Goal: Information Seeking & Learning: Learn about a topic

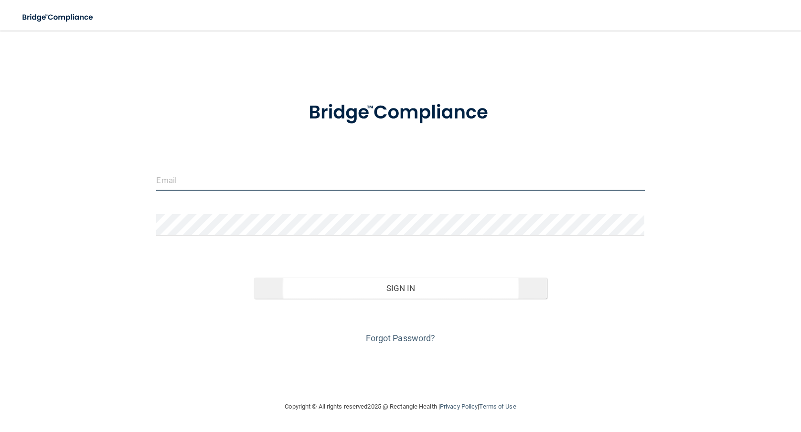
type input "[EMAIL_ADDRESS][DOMAIN_NAME]"
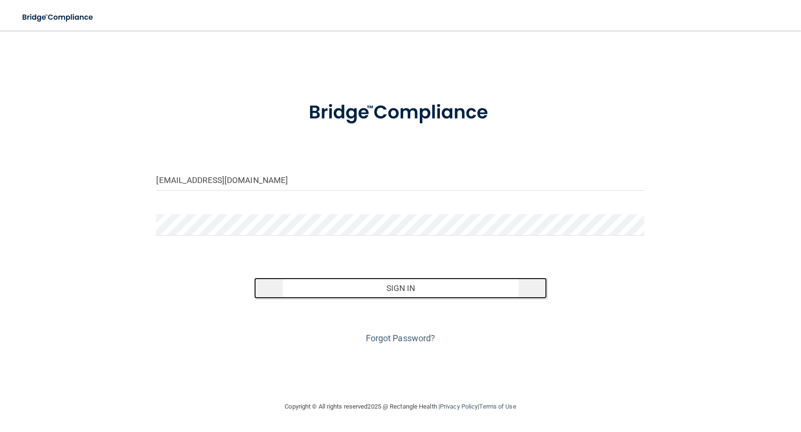
click at [369, 295] on button "Sign In" at bounding box center [400, 288] width 293 height 21
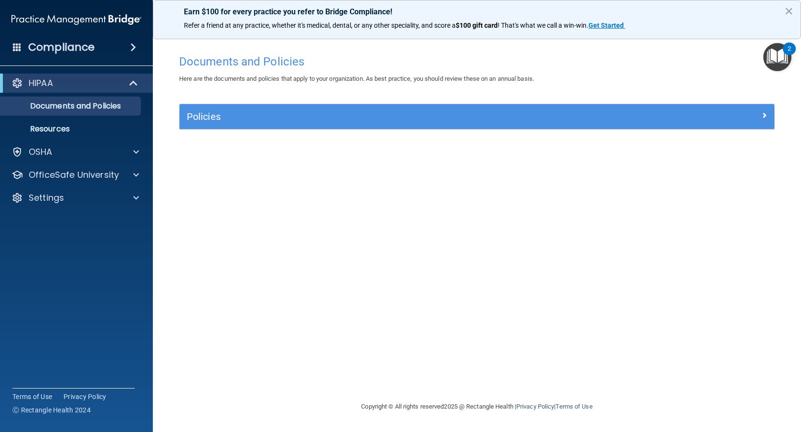
drag, startPoint x: 463, startPoint y: 252, endPoint x: 473, endPoint y: 259, distance: 11.9
click at [464, 252] on div "Documents and Policies Here are the documents and policies that apply to your o…" at bounding box center [477, 225] width 610 height 351
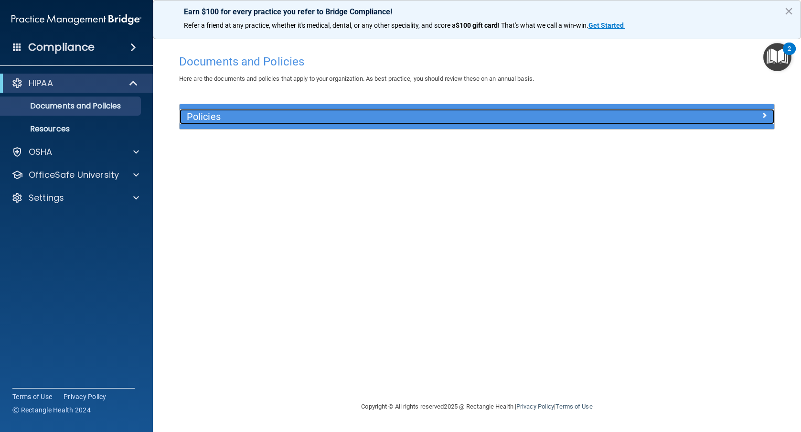
click at [292, 110] on div "Policies" at bounding box center [403, 116] width 446 height 15
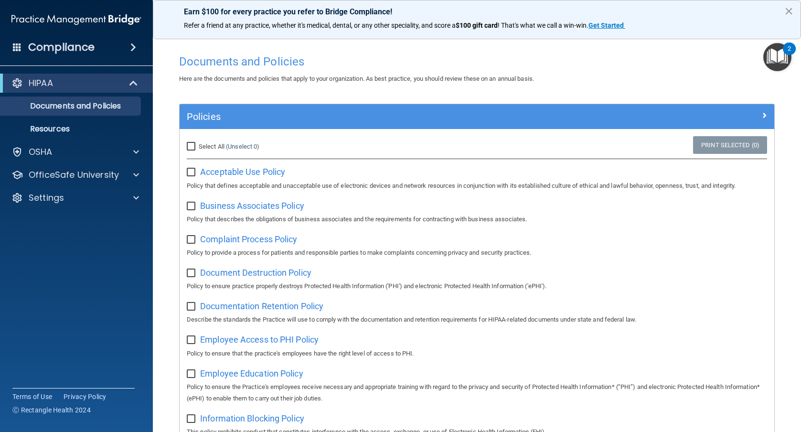
click at [189, 146] on input "Select All (Unselect 0) Unselect All" at bounding box center [192, 147] width 11 height 8
checkbox input "true"
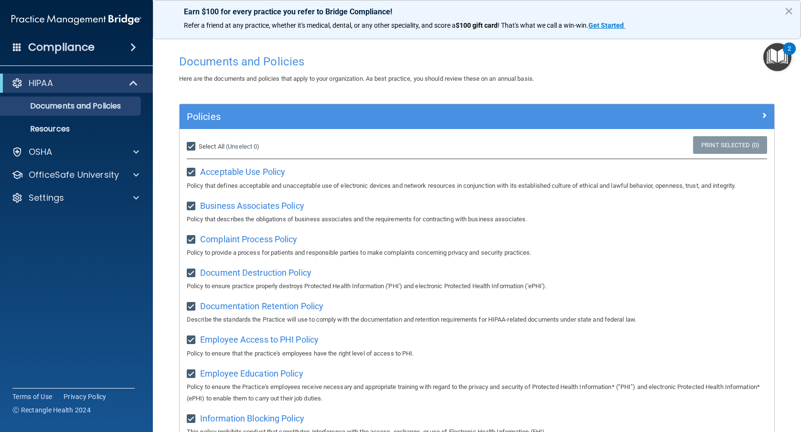
checkbox input "true"
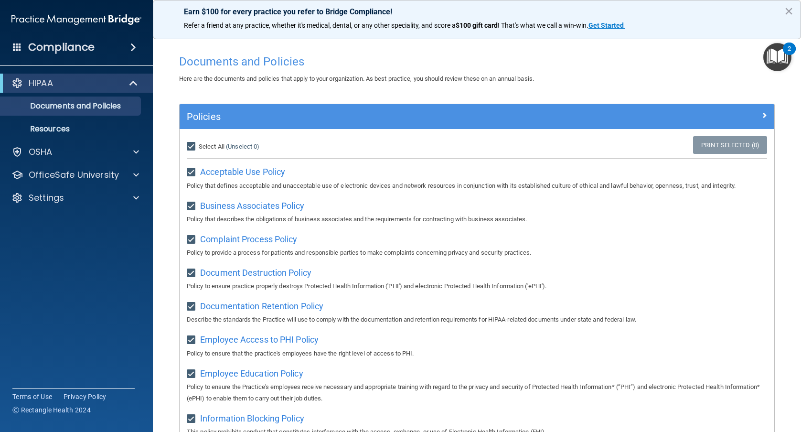
checkbox input "true"
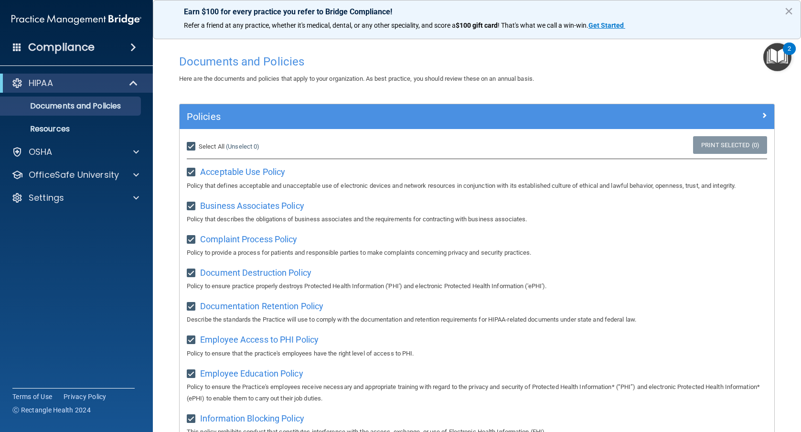
checkbox input "true"
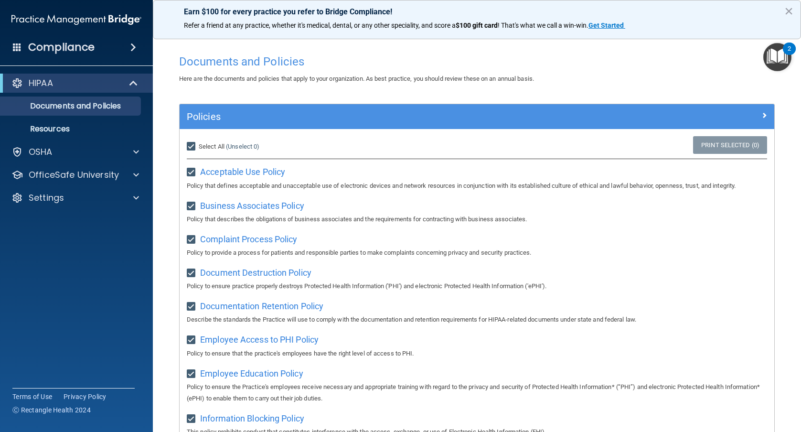
checkbox input "true"
click at [70, 136] on link "Resources" at bounding box center [65, 128] width 151 height 19
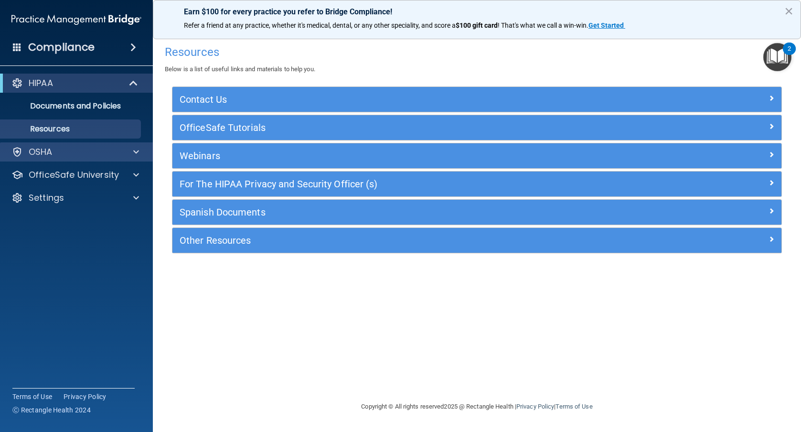
click at [66, 145] on div "OSHA" at bounding box center [76, 151] width 153 height 19
click at [133, 149] on div at bounding box center [135, 151] width 24 height 11
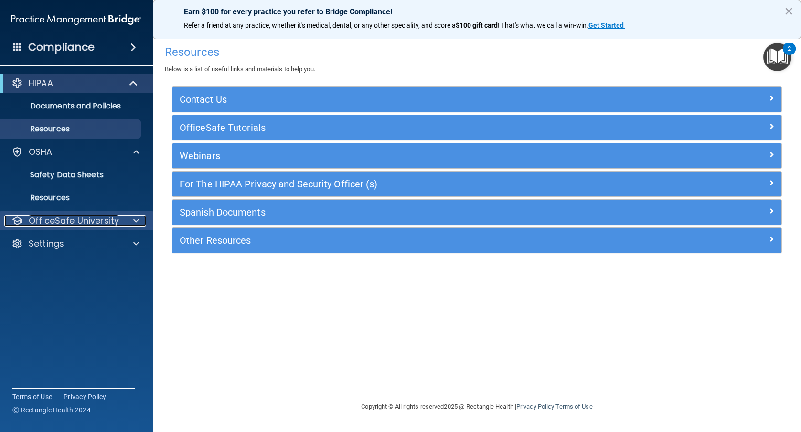
click at [69, 225] on p "OfficeSafe University" at bounding box center [74, 220] width 90 height 11
click at [73, 221] on p "OfficeSafe University" at bounding box center [74, 220] width 90 height 11
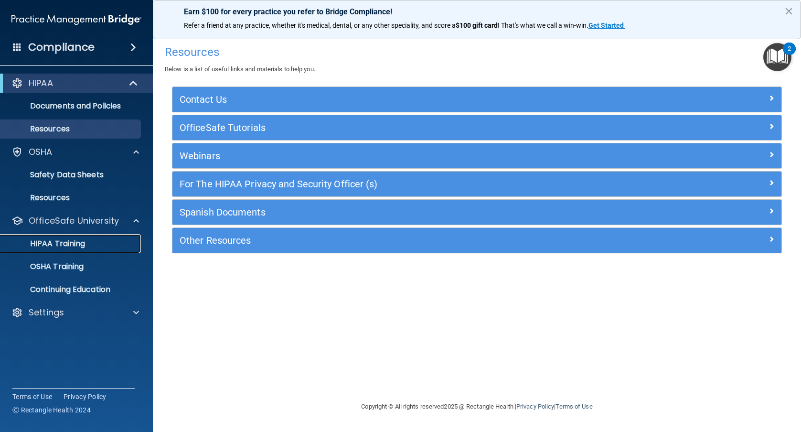
click at [65, 239] on p "HIPAA Training" at bounding box center [45, 244] width 79 height 10
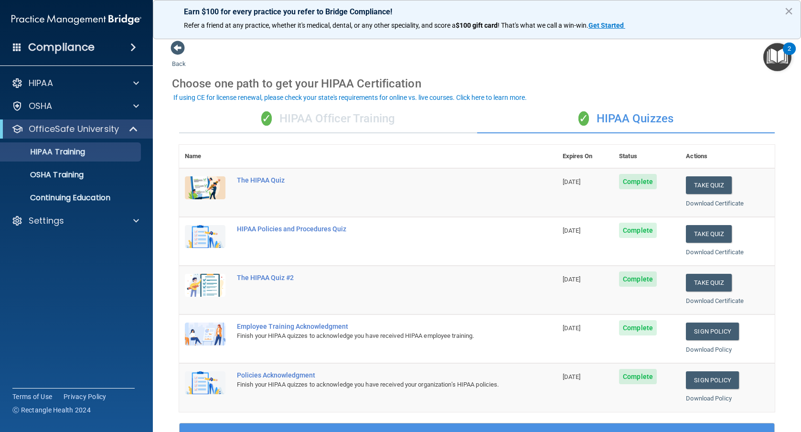
click at [313, 116] on div "✓ HIPAA Officer Training" at bounding box center [328, 119] width 298 height 29
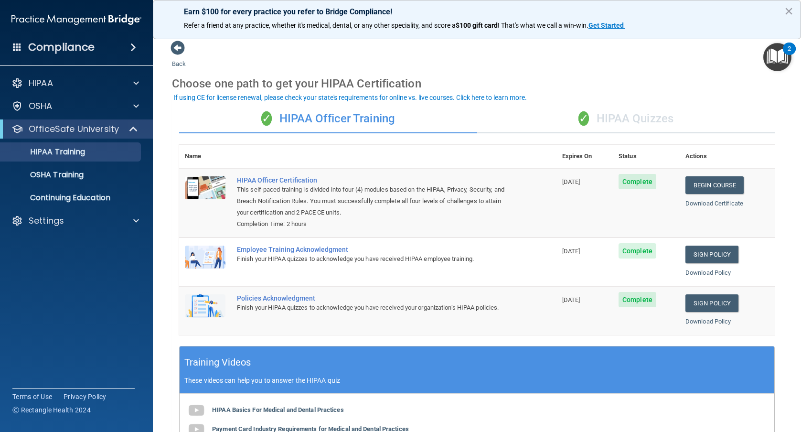
click at [629, 112] on div "✓ HIPAA Quizzes" at bounding box center [626, 119] width 298 height 29
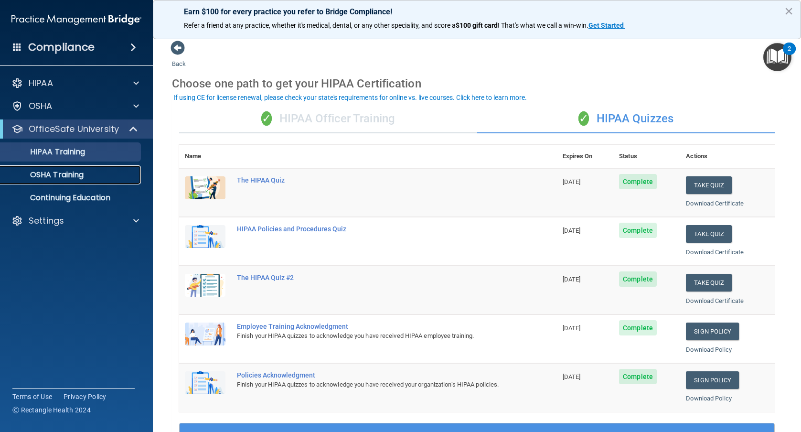
click at [35, 174] on p "OSHA Training" at bounding box center [44, 175] width 77 height 10
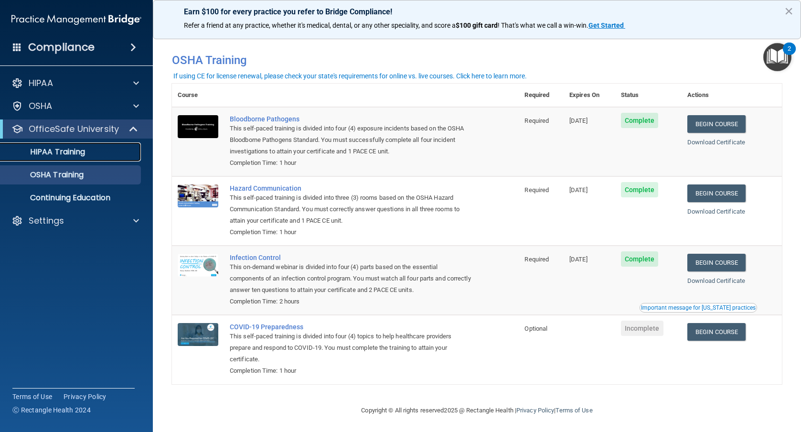
click at [65, 151] on p "HIPAA Training" at bounding box center [45, 152] width 79 height 10
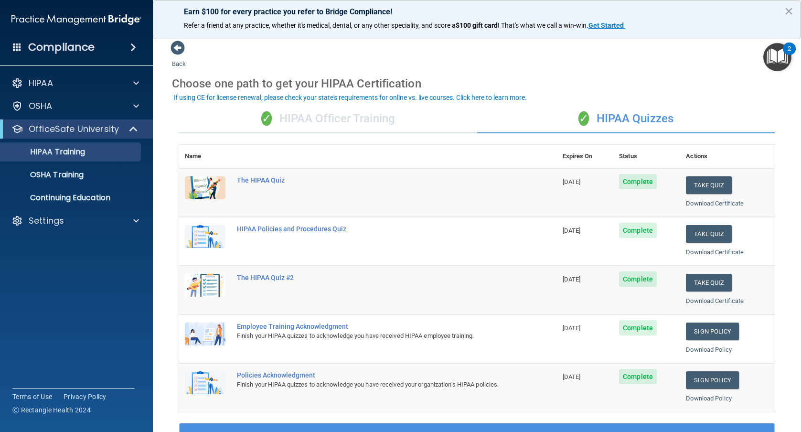
click at [342, 127] on div "✓ HIPAA Officer Training" at bounding box center [328, 119] width 298 height 29
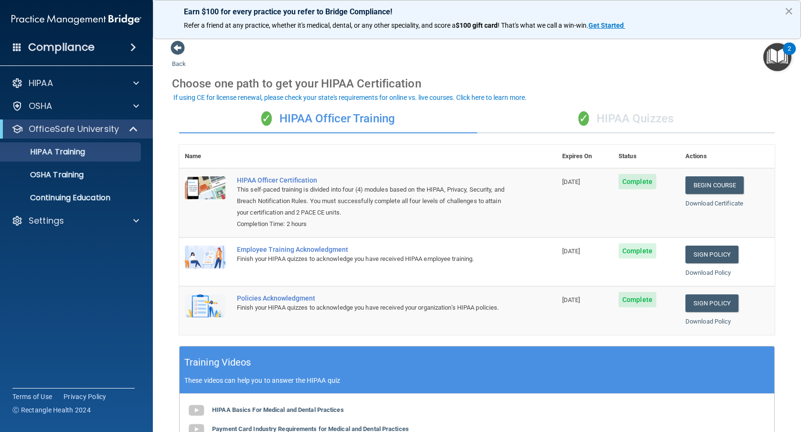
click at [636, 116] on div "✓ HIPAA Quizzes" at bounding box center [626, 119] width 298 height 29
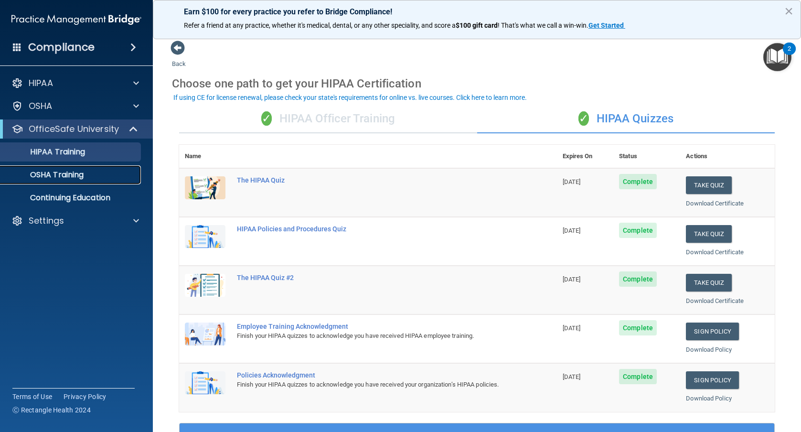
click at [51, 179] on p "OSHA Training" at bounding box center [44, 175] width 77 height 10
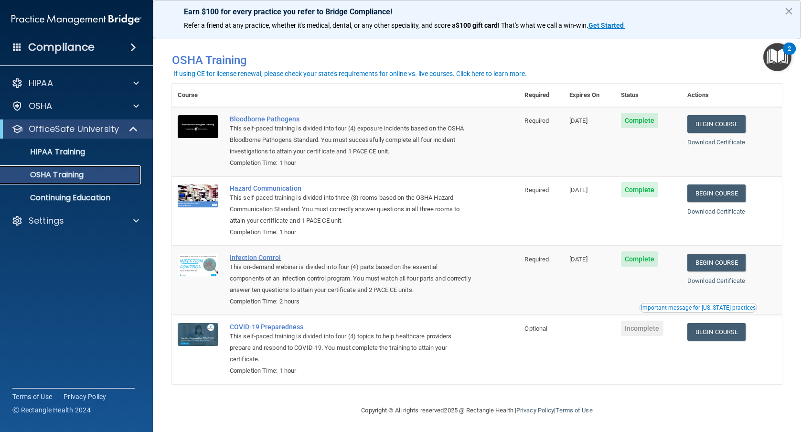
scroll to position [4, 0]
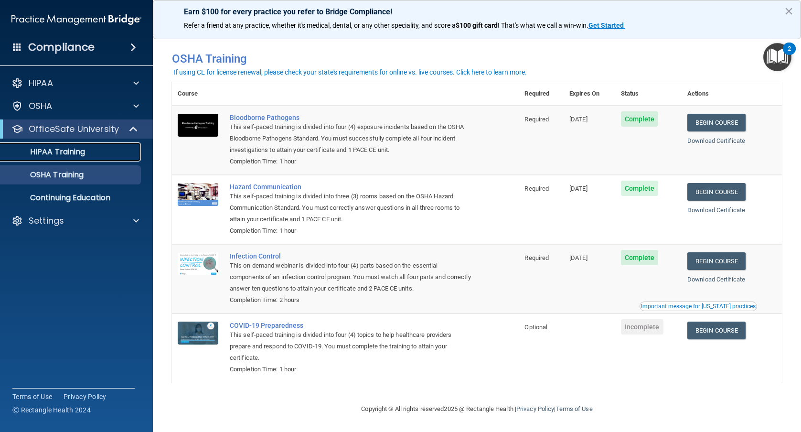
click at [58, 156] on p "HIPAA Training" at bounding box center [45, 152] width 79 height 10
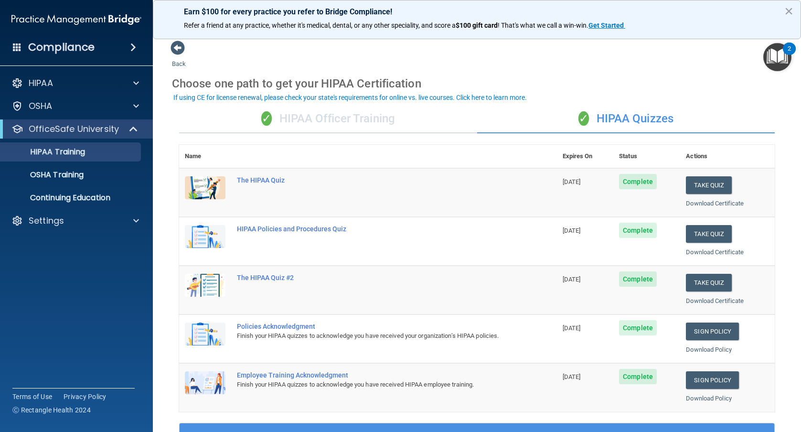
click at [322, 116] on div "✓ HIPAA Officer Training" at bounding box center [328, 119] width 298 height 29
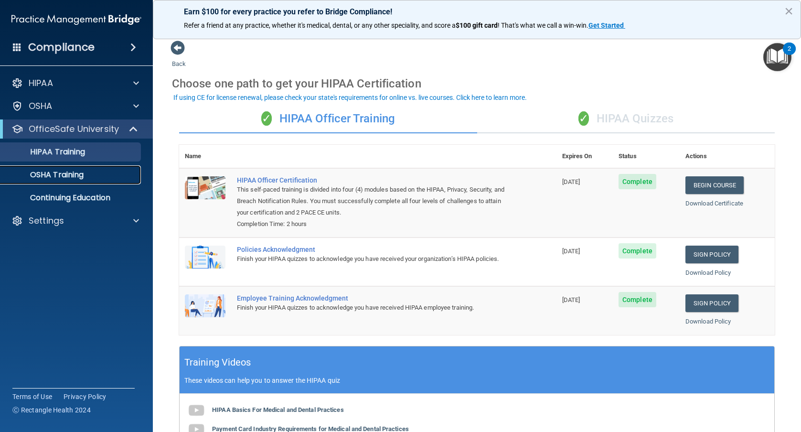
click at [60, 173] on p "OSHA Training" at bounding box center [44, 175] width 77 height 10
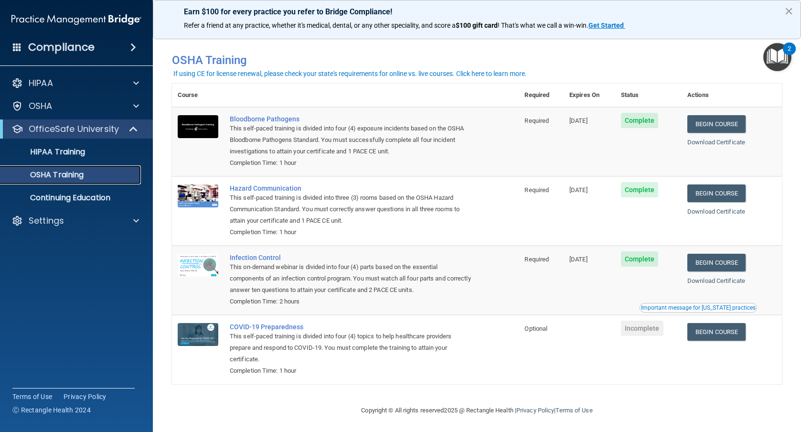
scroll to position [4, 0]
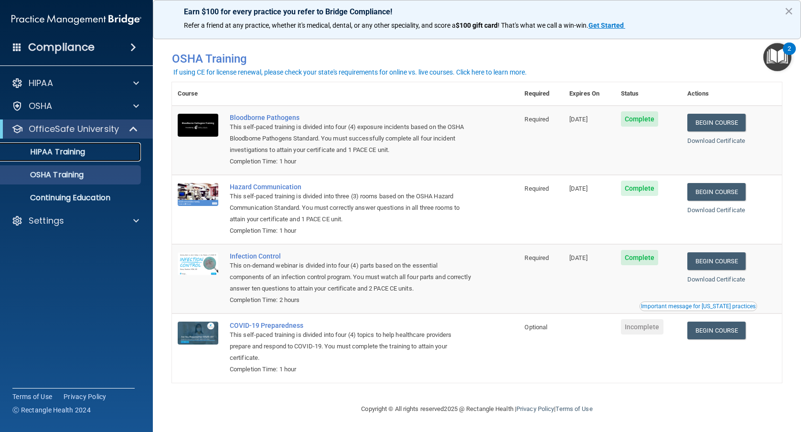
click at [64, 149] on p "HIPAA Training" at bounding box center [45, 152] width 79 height 10
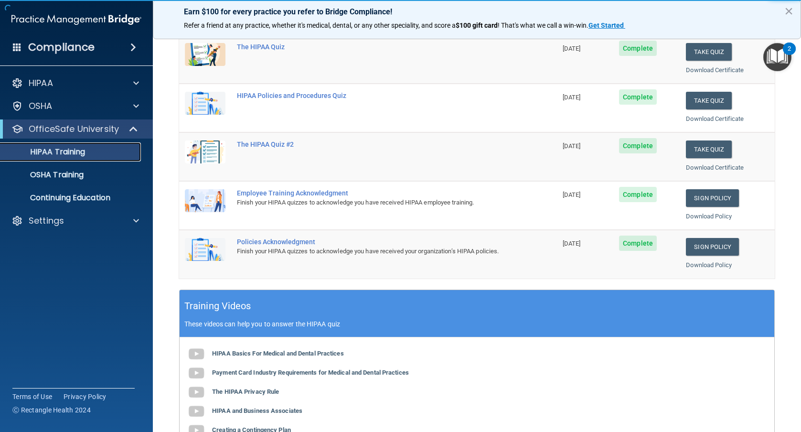
scroll to position [49, 0]
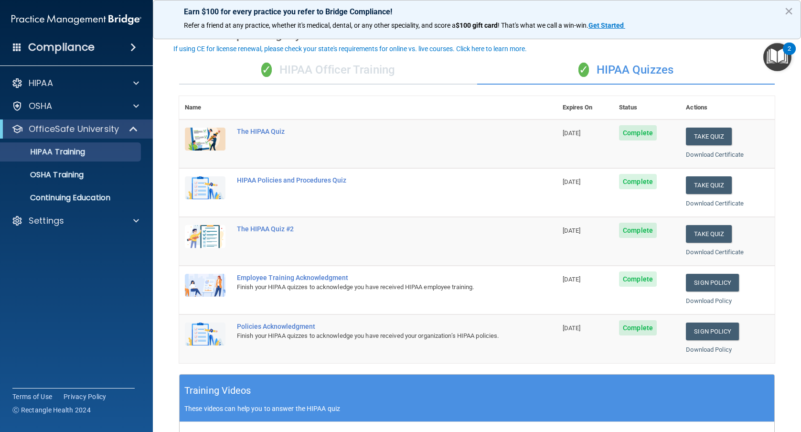
click at [376, 78] on div "✓ HIPAA Officer Training" at bounding box center [328, 70] width 298 height 29
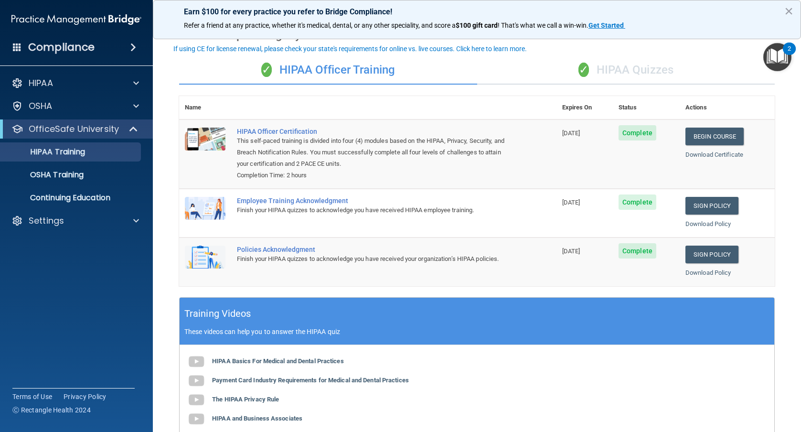
click at [649, 68] on div "✓ HIPAA Quizzes" at bounding box center [626, 70] width 298 height 29
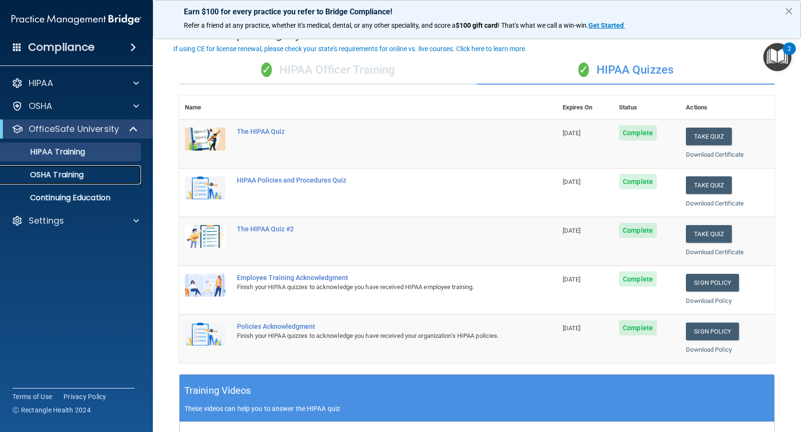
click at [73, 175] on p "OSHA Training" at bounding box center [44, 175] width 77 height 10
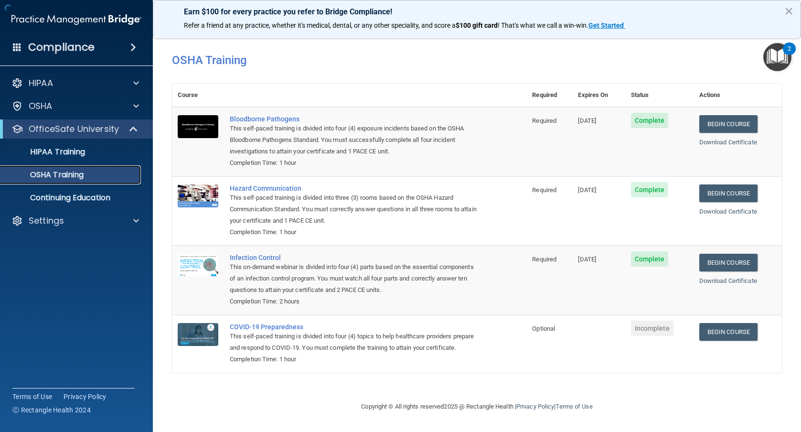
scroll to position [4, 0]
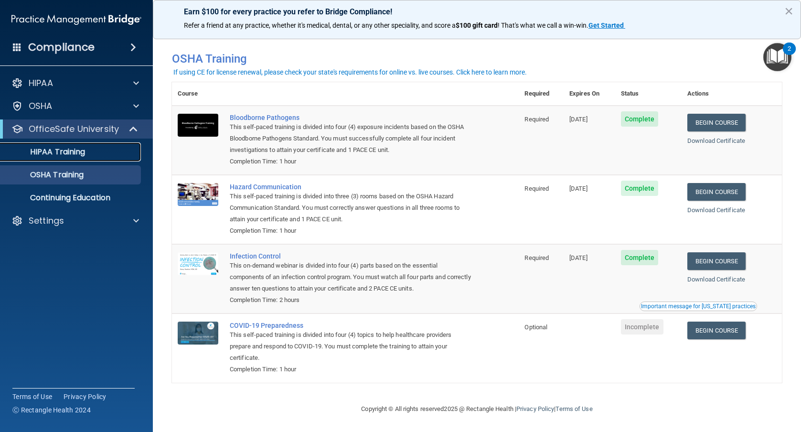
click at [53, 158] on link "HIPAA Training" at bounding box center [65, 151] width 151 height 19
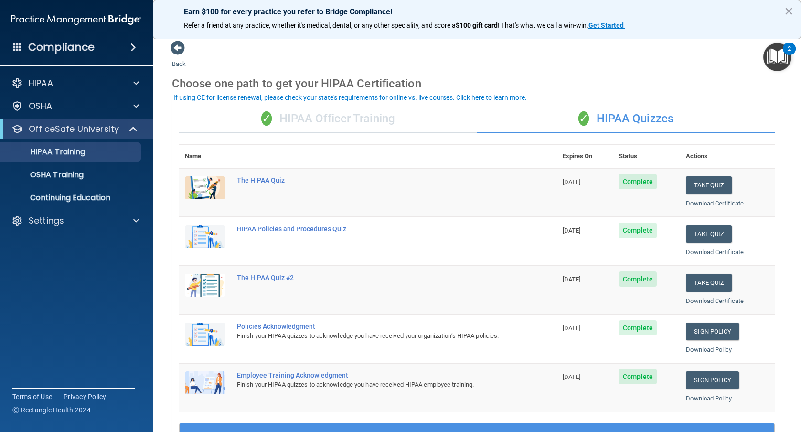
drag, startPoint x: 356, startPoint y: 107, endPoint x: 355, endPoint y: 111, distance: 4.9
click at [356, 108] on div "✓ HIPAA Officer Training" at bounding box center [328, 119] width 298 height 29
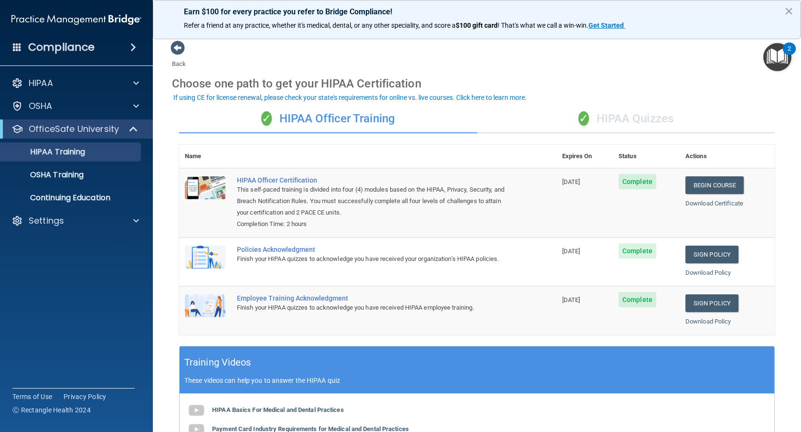
click at [623, 109] on div "✓ HIPAA Quizzes" at bounding box center [626, 119] width 298 height 29
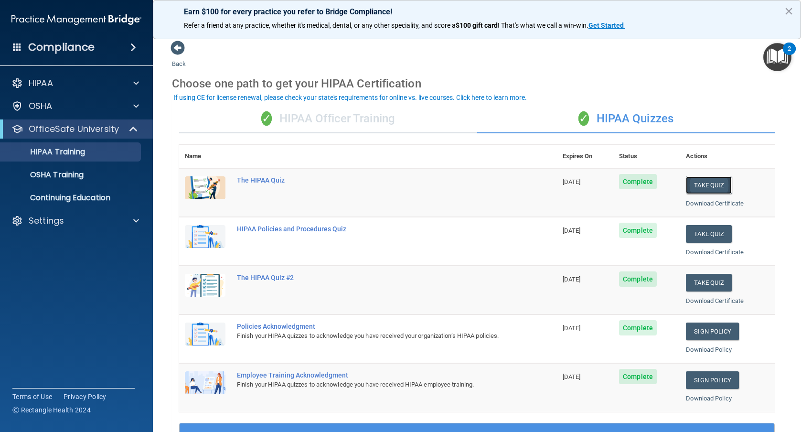
click at [716, 182] on button "Take Quiz" at bounding box center [709, 185] width 46 height 18
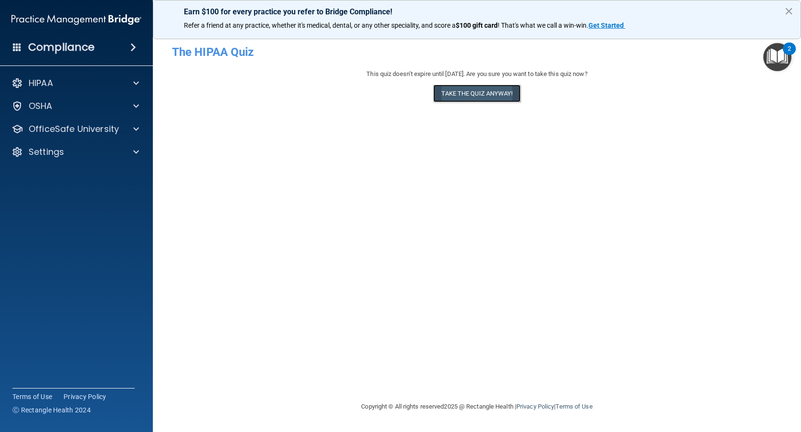
click at [467, 94] on button "Take the quiz anyway!" at bounding box center [476, 94] width 87 height 18
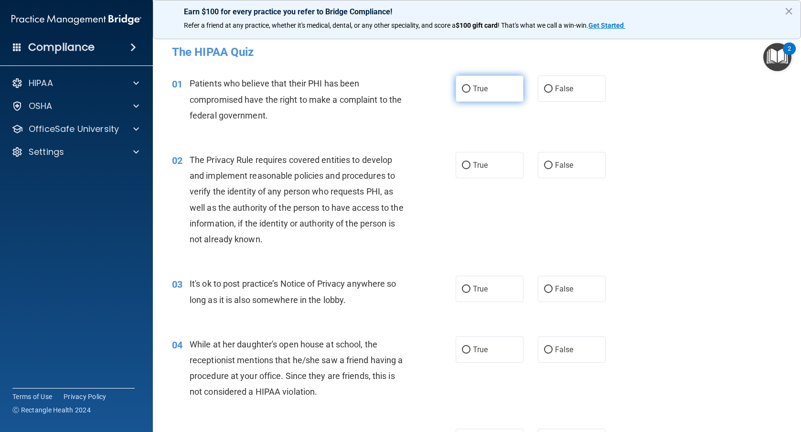
click at [490, 89] on label "True" at bounding box center [490, 89] width 68 height 26
click at [471, 89] on input "True" at bounding box center [466, 89] width 9 height 7
radio input "true"
click at [468, 168] on label "True" at bounding box center [490, 165] width 68 height 26
click at [468, 168] on input "True" at bounding box center [466, 165] width 9 height 7
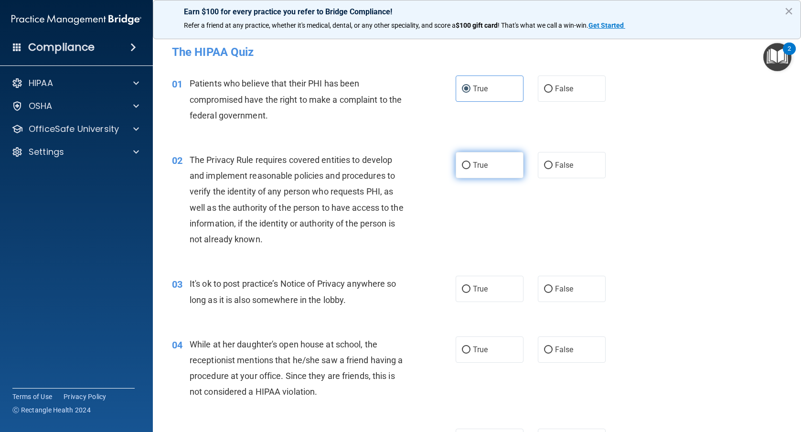
radio input "true"
click at [409, 206] on div "The Privacy Rule requires covered entities to develop and implement reasonable …" at bounding box center [302, 199] width 224 height 95
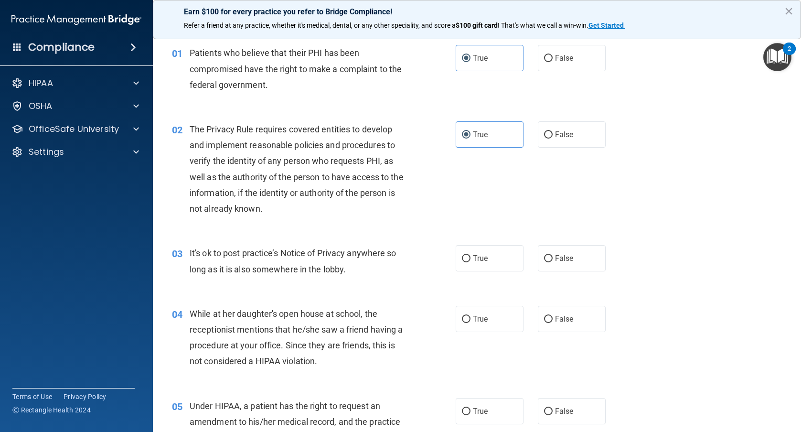
scroll to position [48, 0]
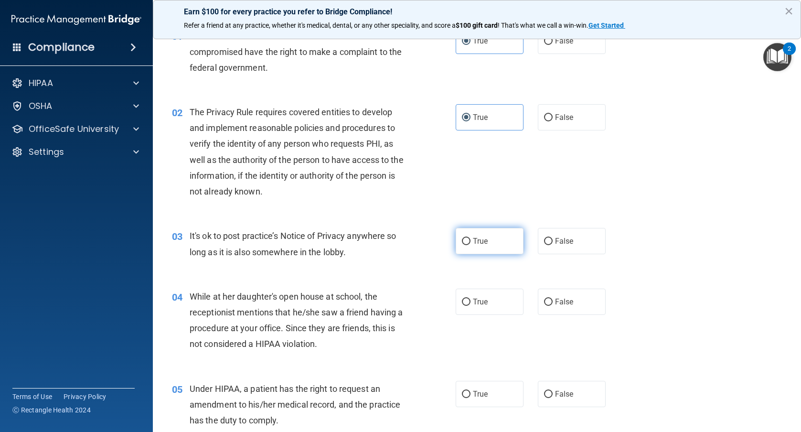
click at [490, 238] on label "True" at bounding box center [490, 241] width 68 height 26
click at [471, 238] on input "True" at bounding box center [466, 241] width 9 height 7
radio input "true"
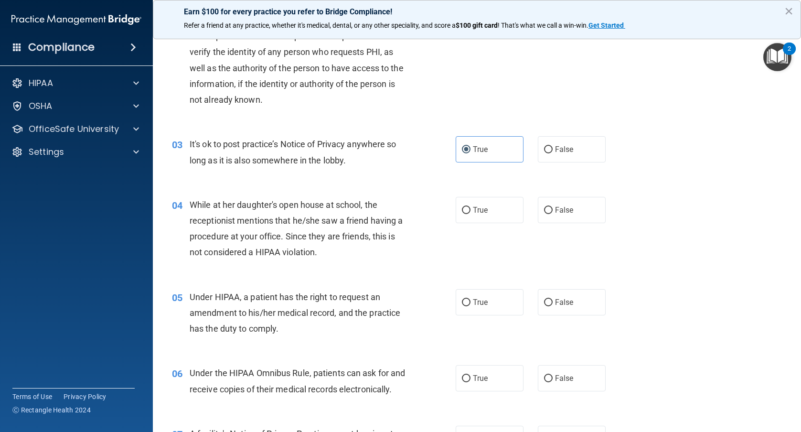
scroll to position [191, 0]
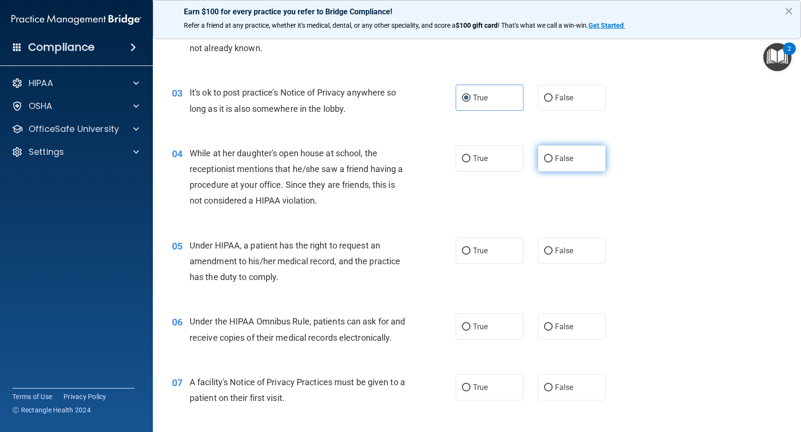
click at [570, 156] on label "False" at bounding box center [572, 158] width 68 height 26
click at [553, 156] on input "False" at bounding box center [548, 158] width 9 height 7
radio input "true"
click at [519, 186] on div "04 While at her daughter's open house at school, the receptionist mentions that…" at bounding box center [477, 179] width 625 height 92
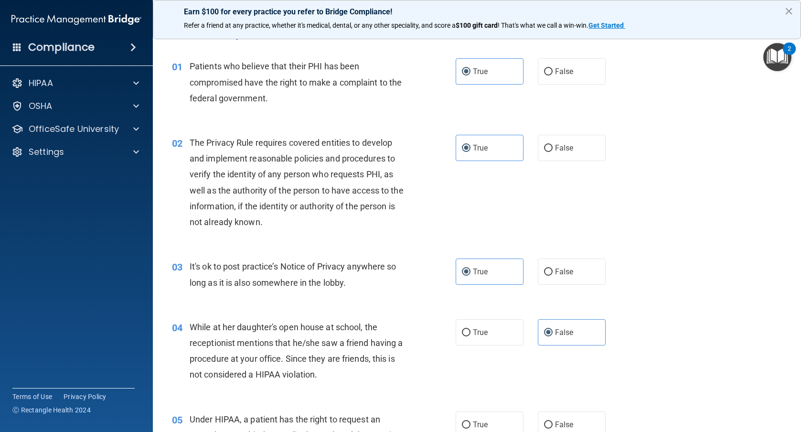
scroll to position [0, 0]
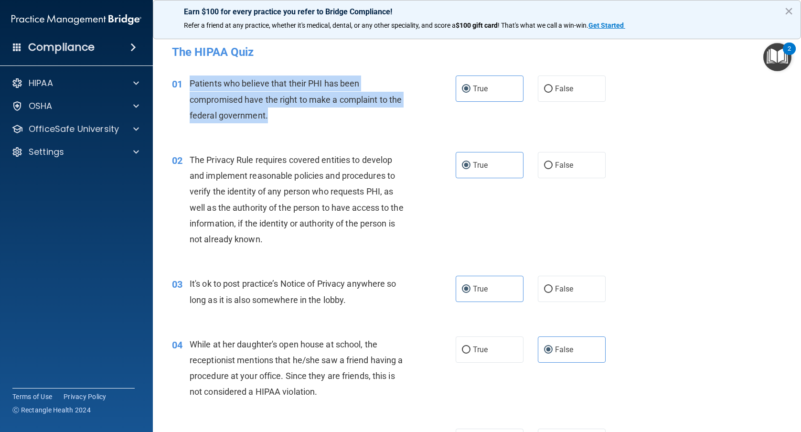
drag, startPoint x: 190, startPoint y: 80, endPoint x: 268, endPoint y: 113, distance: 84.4
click at [268, 113] on div "Patients who believe that their PHI has been compromised have the right to make…" at bounding box center [302, 100] width 224 height 48
copy span "Patients who believe that their PHI has been compromised have the right to make…"
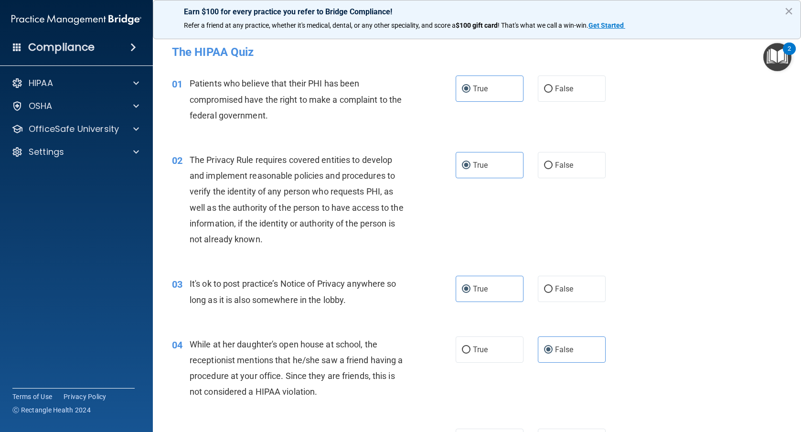
click at [301, 194] on span "The Privacy Rule requires covered entities to develop and implement reasonable …" at bounding box center [297, 199] width 214 height 89
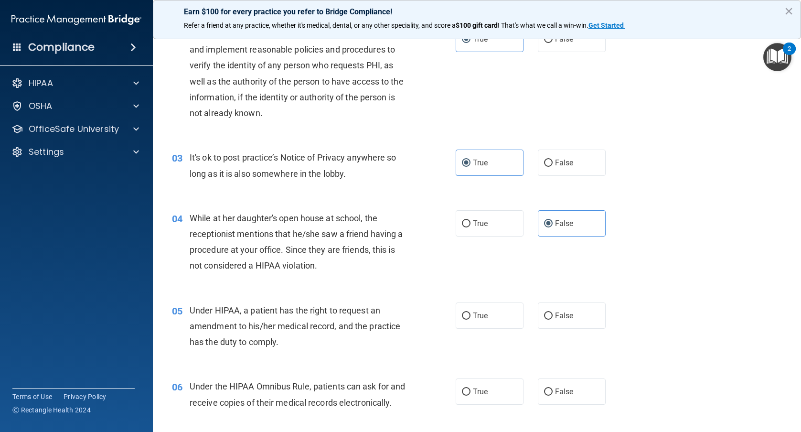
scroll to position [143, 0]
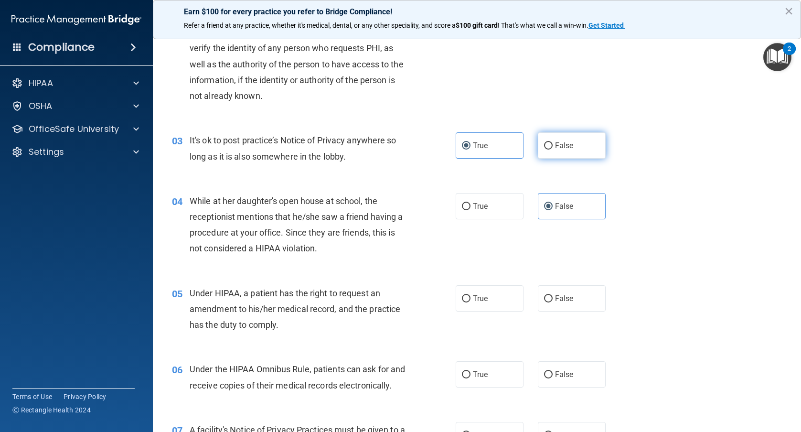
click at [562, 145] on span "False" at bounding box center [564, 145] width 19 height 9
click at [553, 145] on input "False" at bounding box center [548, 145] width 9 height 7
radio input "true"
radio input "false"
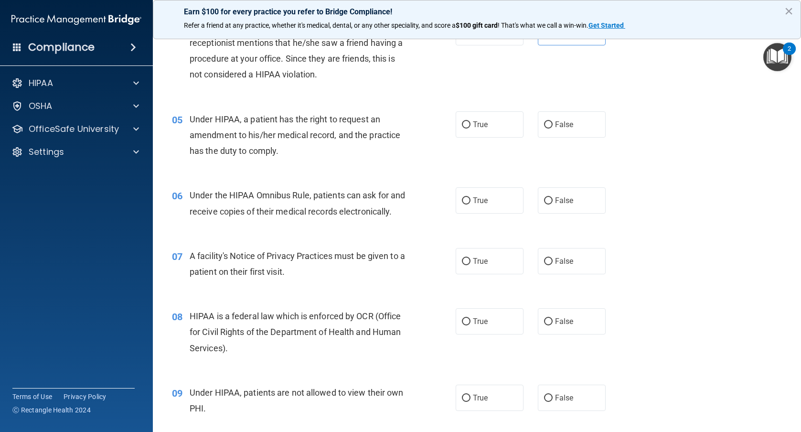
scroll to position [335, 0]
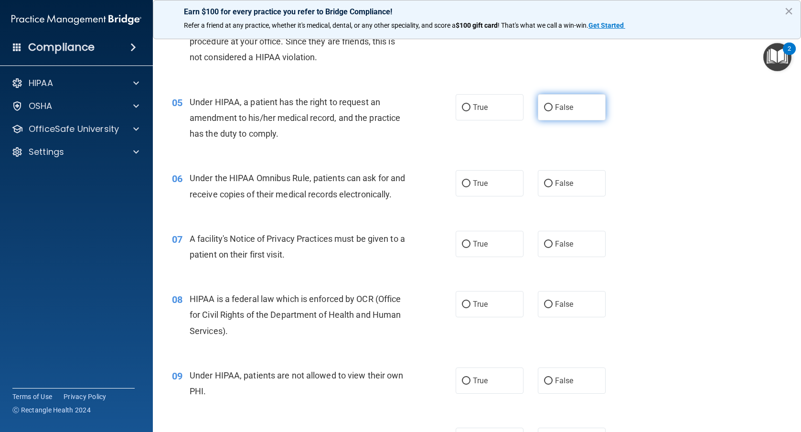
click at [552, 115] on label "False" at bounding box center [572, 107] width 68 height 26
click at [552, 111] on input "False" at bounding box center [548, 107] width 9 height 7
radio input "true"
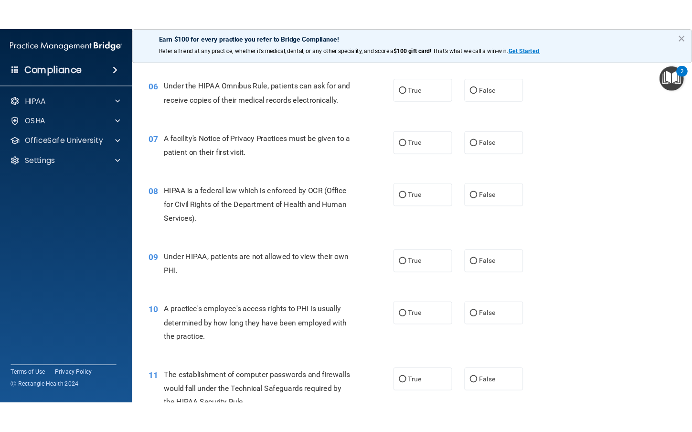
scroll to position [430, 0]
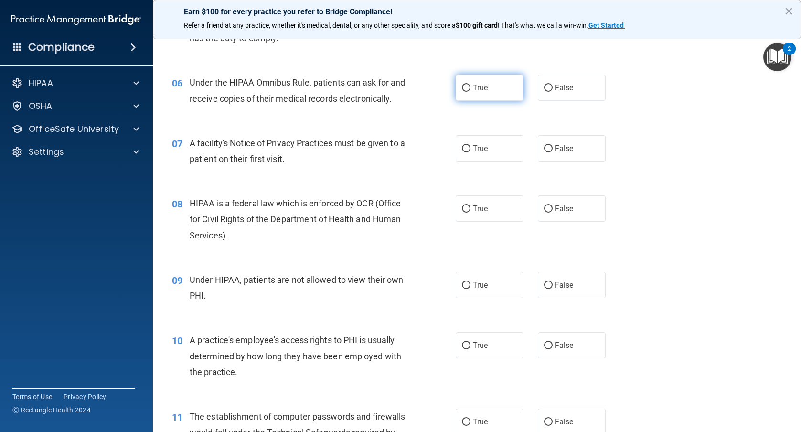
click at [464, 88] on input "True" at bounding box center [466, 88] width 9 height 7
radio input "true"
drag, startPoint x: 309, startPoint y: 82, endPoint x: 231, endPoint y: 76, distance: 78.1
click at [231, 76] on div "Under the HIPAA Omnibus Rule, patients can ask for and receive copies of their …" at bounding box center [302, 91] width 224 height 32
copy span "HIPAA Omnibus Rule"
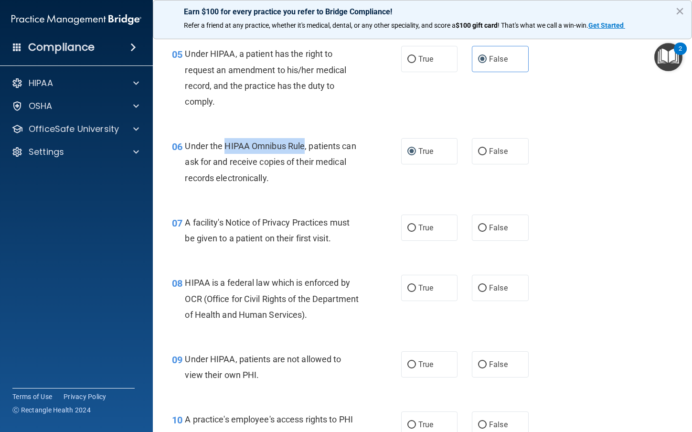
scroll to position [477, 0]
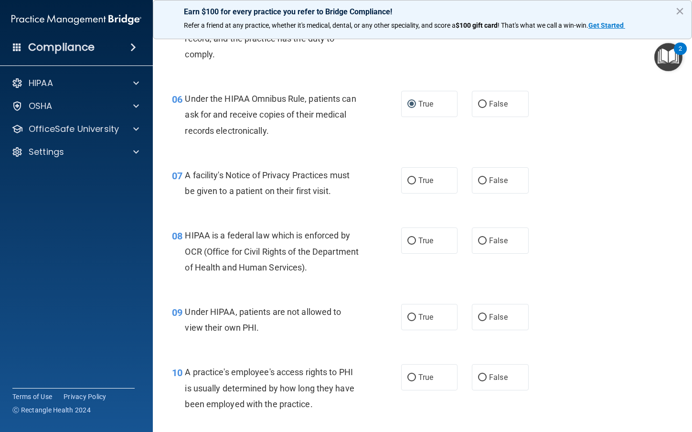
click at [324, 217] on div "08 HIPAA is a federal law which is enforced by OCR (Office for Civil Rights of …" at bounding box center [423, 254] width 516 height 76
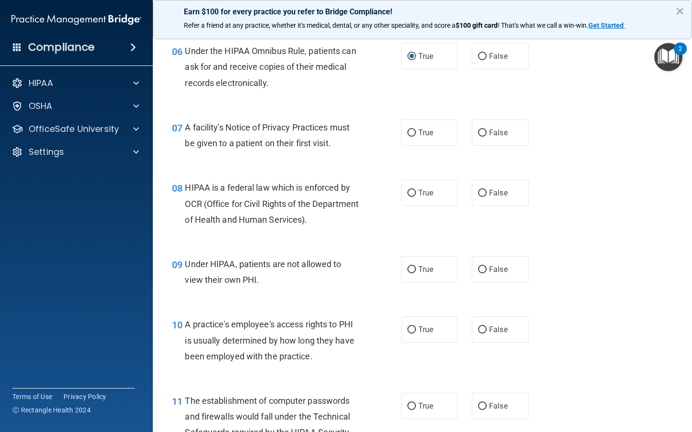
scroll to position [573, 0]
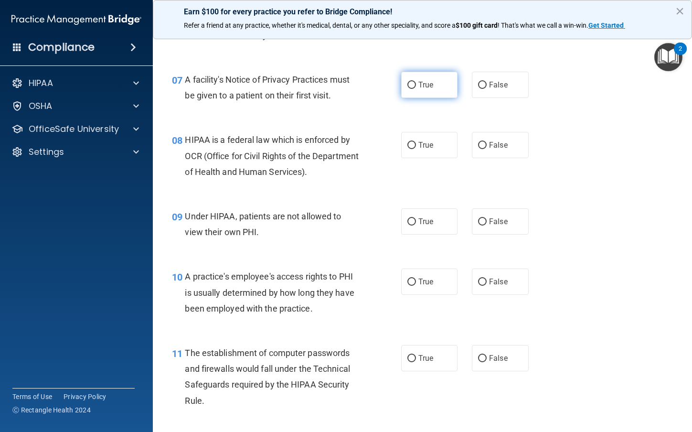
click at [440, 87] on label "True" at bounding box center [429, 85] width 57 height 26
click at [416, 87] on input "True" at bounding box center [412, 85] width 9 height 7
radio input "true"
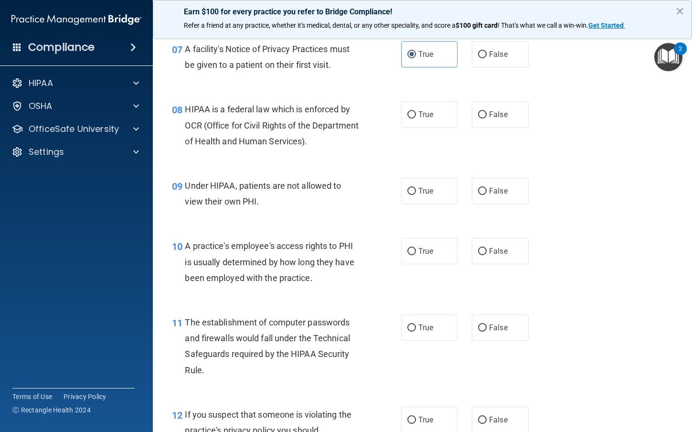
scroll to position [621, 0]
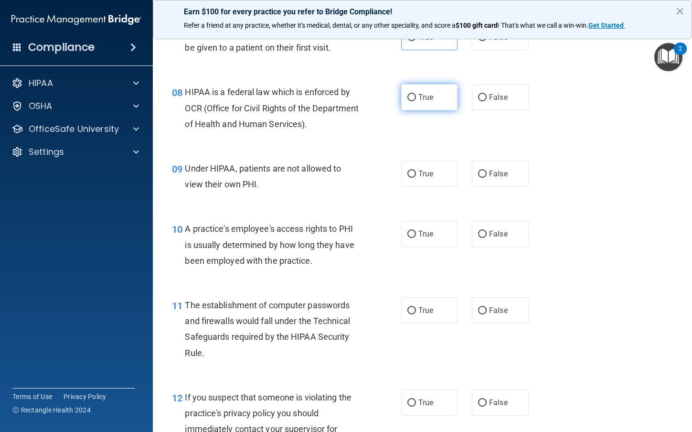
click at [428, 95] on span "True" at bounding box center [426, 97] width 15 height 9
click at [416, 95] on input "True" at bounding box center [412, 97] width 9 height 7
radio input "true"
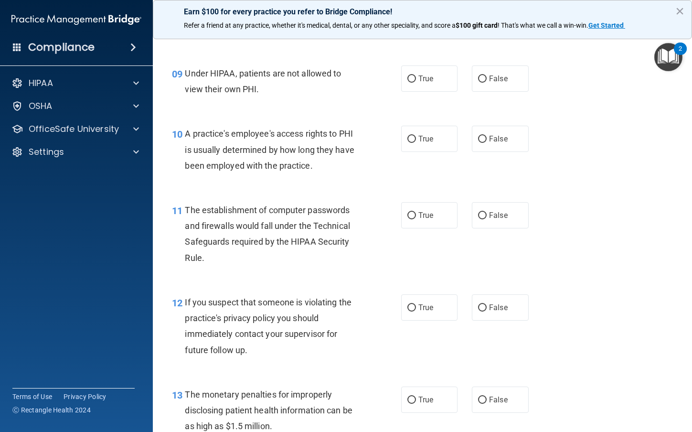
scroll to position [716, 0]
click at [490, 80] on span "False" at bounding box center [498, 78] width 19 height 9
click at [487, 80] on input "False" at bounding box center [482, 78] width 9 height 7
radio input "true"
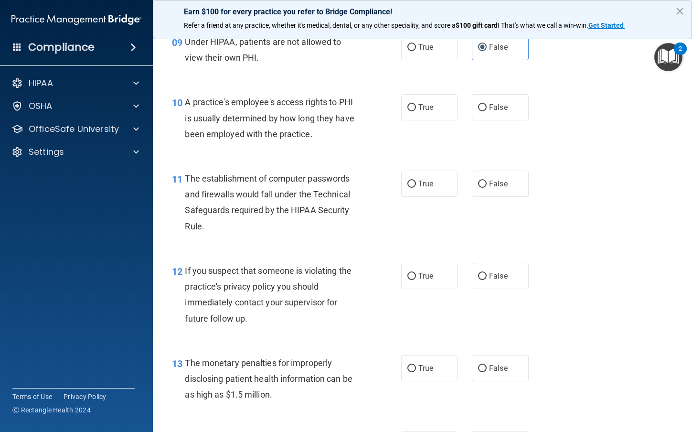
scroll to position [764, 0]
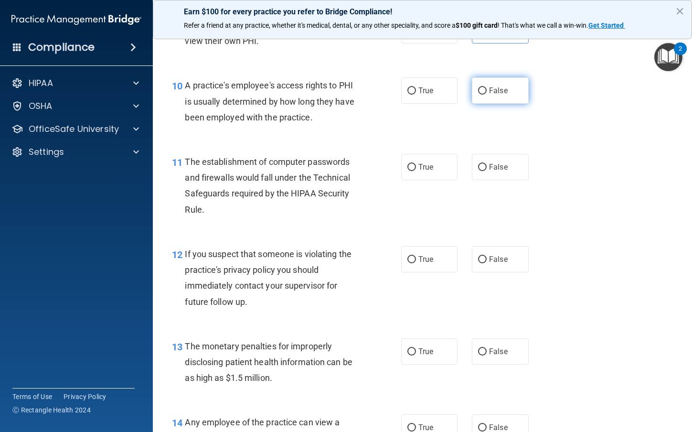
click at [497, 81] on label "False" at bounding box center [500, 90] width 57 height 26
click at [487, 87] on input "False" at bounding box center [482, 90] width 9 height 7
radio input "true"
click at [321, 231] on div "11 The establishment of computer passwords and firewalls would fall under the T…" at bounding box center [423, 188] width 516 height 92
click at [430, 171] on span "True" at bounding box center [426, 166] width 15 height 9
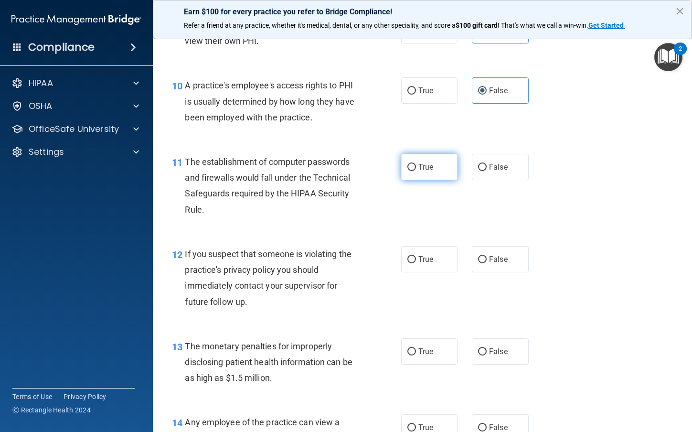
click at [416, 171] on input "True" at bounding box center [412, 167] width 9 height 7
radio input "true"
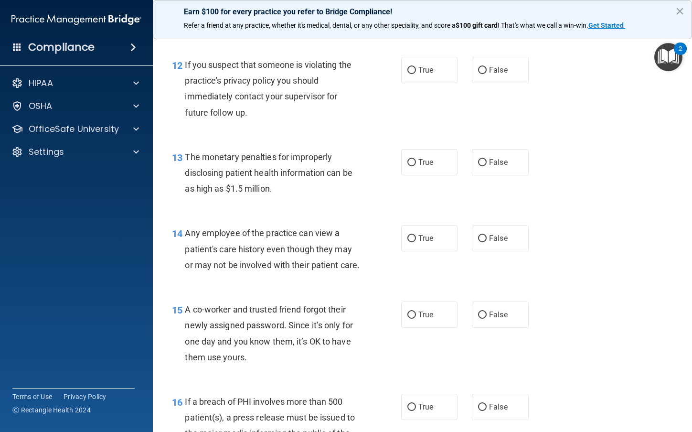
scroll to position [955, 0]
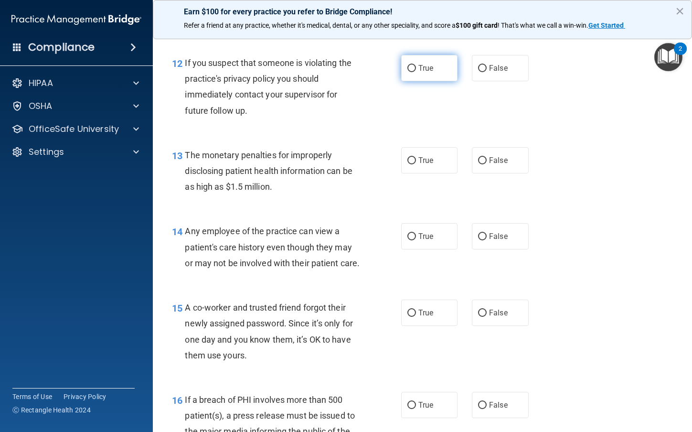
click at [409, 65] on input "True" at bounding box center [412, 68] width 9 height 7
radio input "true"
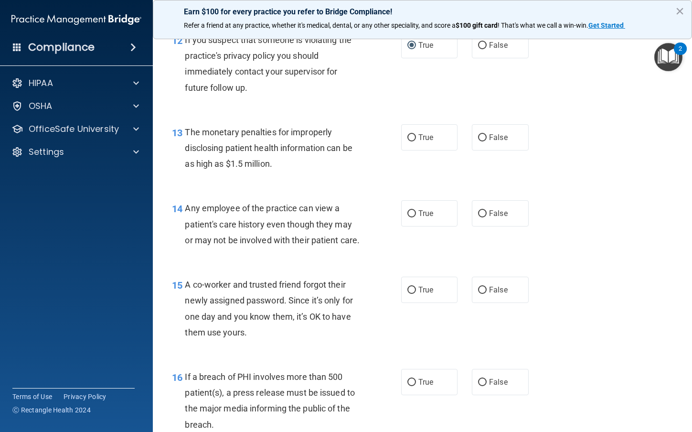
scroll to position [1026, 0]
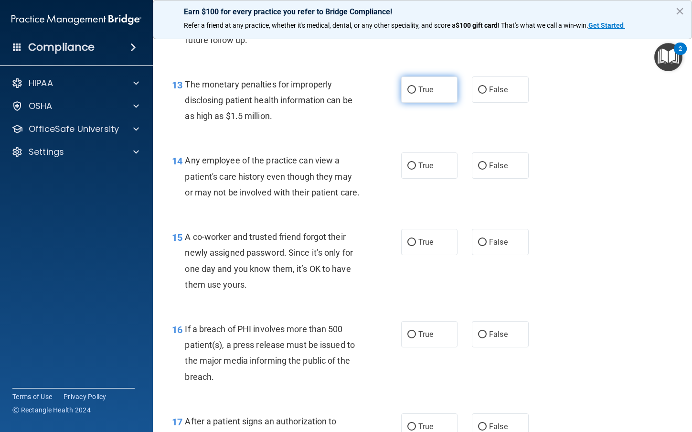
click at [427, 88] on span "True" at bounding box center [426, 89] width 15 height 9
click at [416, 88] on input "True" at bounding box center [412, 90] width 9 height 7
radio input "true"
click at [614, 203] on div "14 Any employee of the practice can view a patient's care history even though t…" at bounding box center [423, 179] width 516 height 76
click at [493, 159] on label "False" at bounding box center [500, 165] width 57 height 26
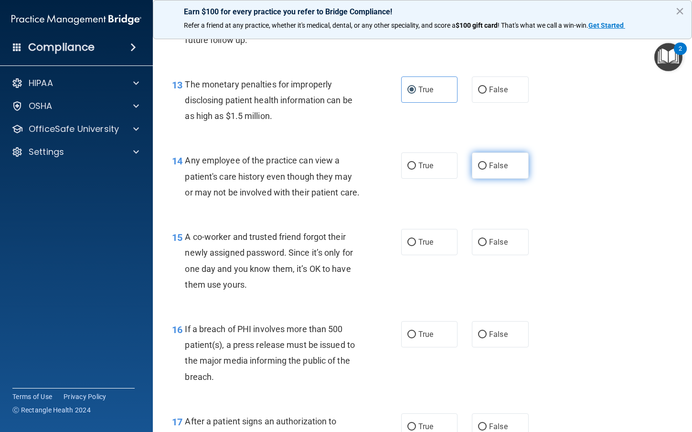
click at [487, 162] on input "False" at bounding box center [482, 165] width 9 height 7
radio input "true"
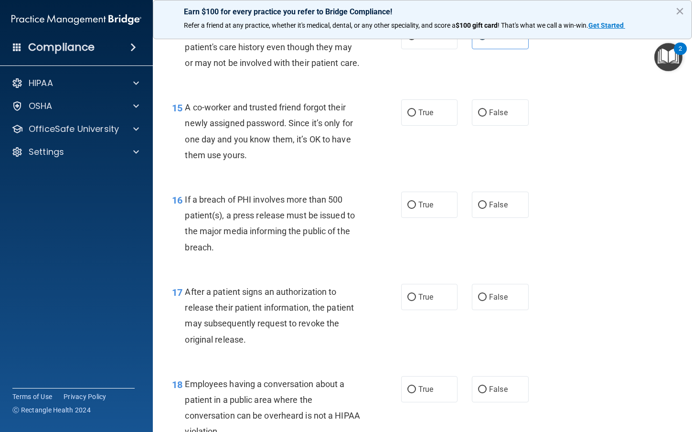
scroll to position [1169, 0]
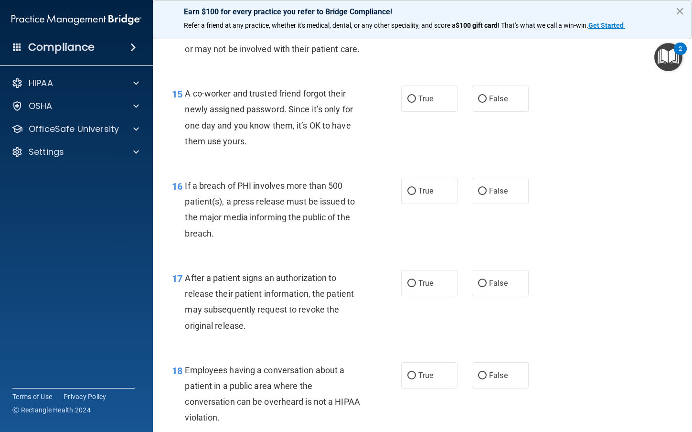
click at [682, 11] on button "×" at bounding box center [680, 10] width 9 height 15
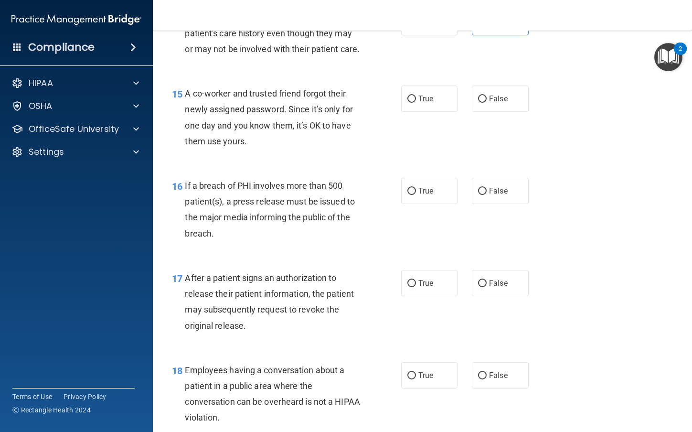
click at [546, 91] on div "15 A co-worker and trusted friend forgot their newly assigned password. Since i…" at bounding box center [423, 120] width 516 height 92
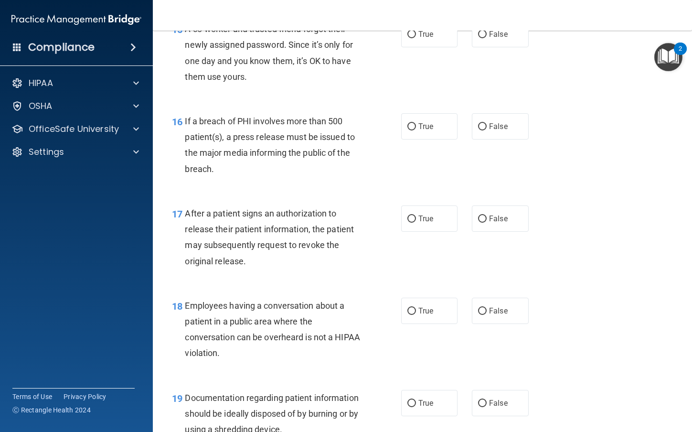
scroll to position [1217, 0]
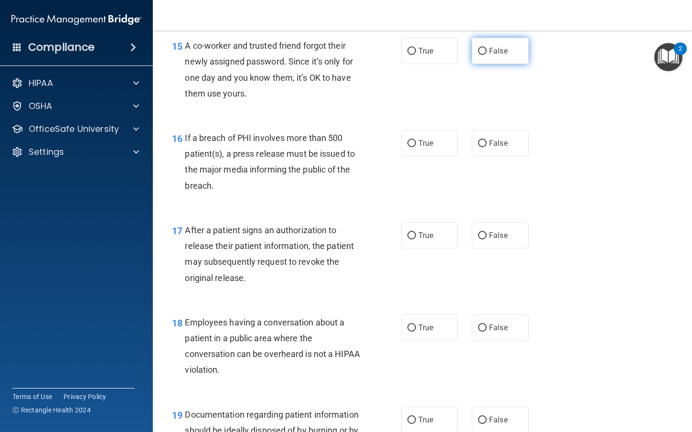
click at [503, 64] on label "False" at bounding box center [500, 51] width 57 height 26
click at [487, 55] on input "False" at bounding box center [482, 51] width 9 height 7
radio input "true"
click at [526, 118] on div "15 A co-worker and trusted friend forgot their newly assigned password. Since i…" at bounding box center [423, 72] width 516 height 92
click at [423, 148] on span "True" at bounding box center [426, 143] width 15 height 9
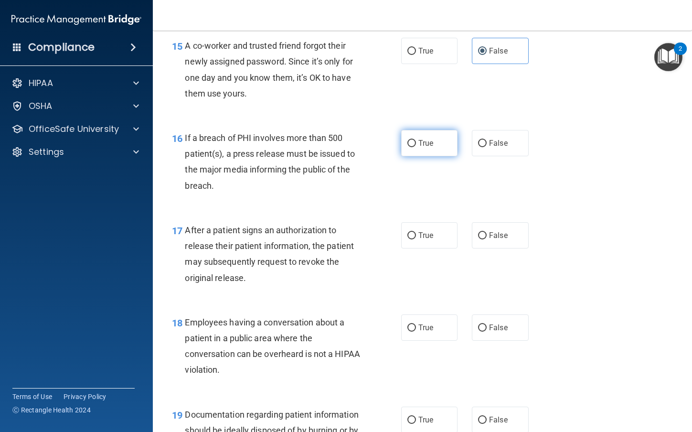
click at [416, 147] on input "True" at bounding box center [412, 143] width 9 height 7
radio input "true"
click at [358, 194] on div "If a breach of PHI involves more than 500 patient(s), a press release must be i…" at bounding box center [276, 162] width 183 height 64
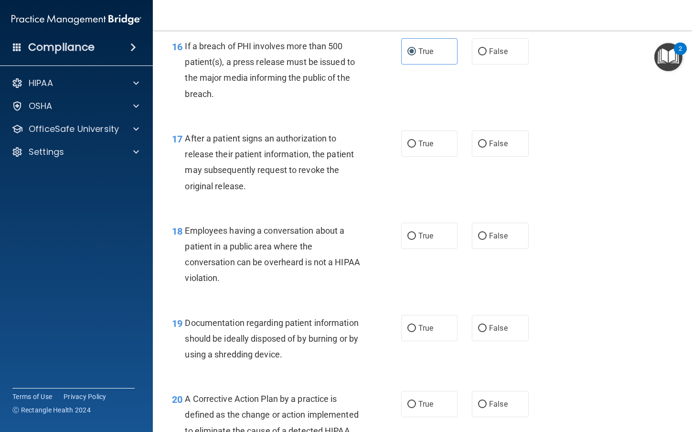
scroll to position [1361, 0]
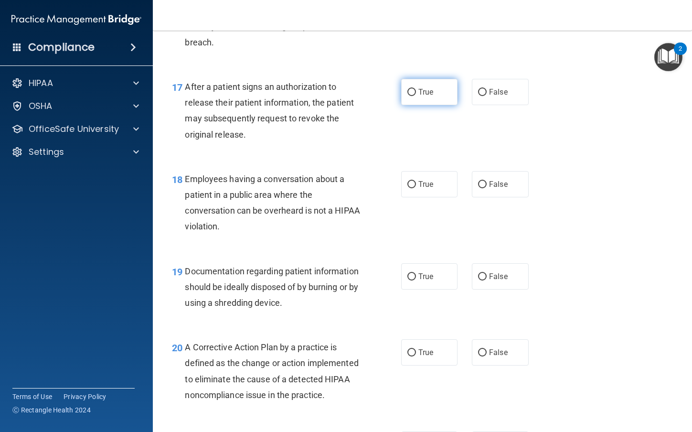
click at [419, 97] on span "True" at bounding box center [426, 91] width 15 height 9
click at [416, 96] on input "True" at bounding box center [412, 92] width 9 height 7
radio input "true"
click at [374, 127] on div "17 After a patient signs an authorization to release their patient information,…" at bounding box center [287, 113] width 258 height 68
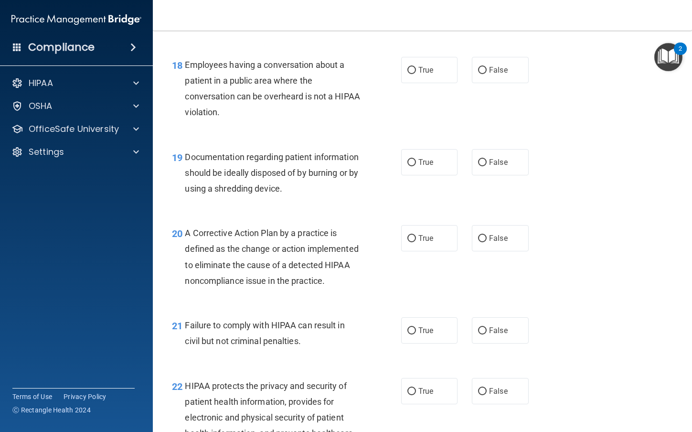
scroll to position [1504, 0]
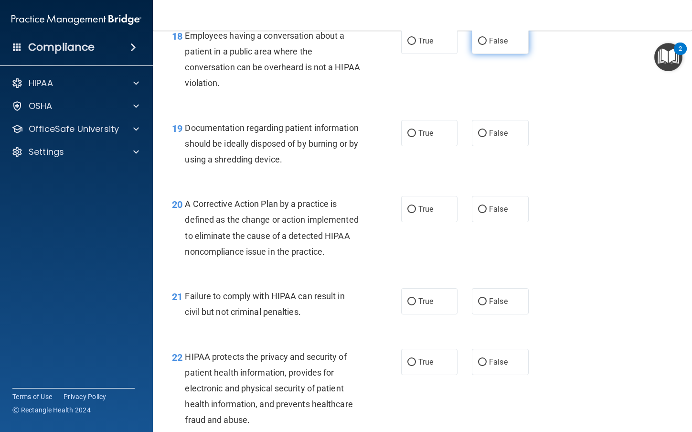
click at [493, 45] on span "False" at bounding box center [498, 40] width 19 height 9
click at [487, 45] on input "False" at bounding box center [482, 41] width 9 height 7
radio input "true"
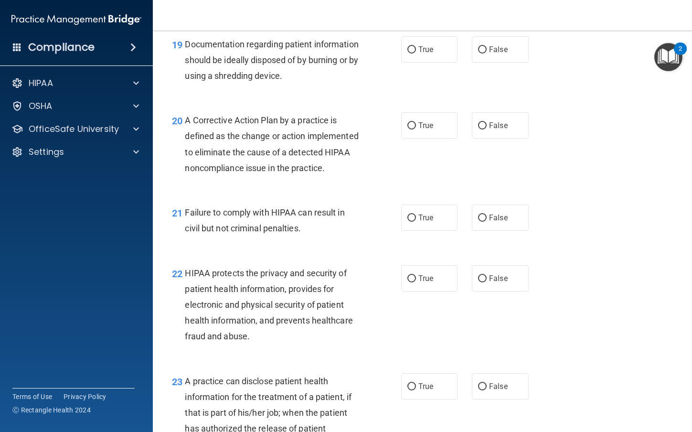
scroll to position [1600, 0]
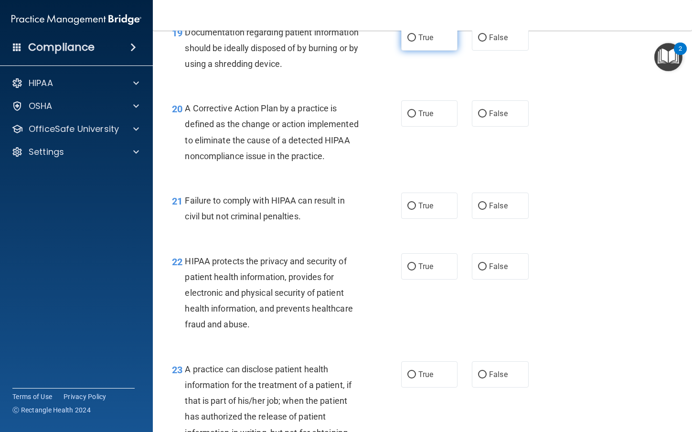
click at [419, 51] on label "True" at bounding box center [429, 37] width 57 height 26
click at [416, 42] on input "True" at bounding box center [412, 37] width 9 height 7
radio input "true"
click at [376, 89] on div "19 Documentation regarding patient information should be ideally disposed of by…" at bounding box center [423, 50] width 516 height 76
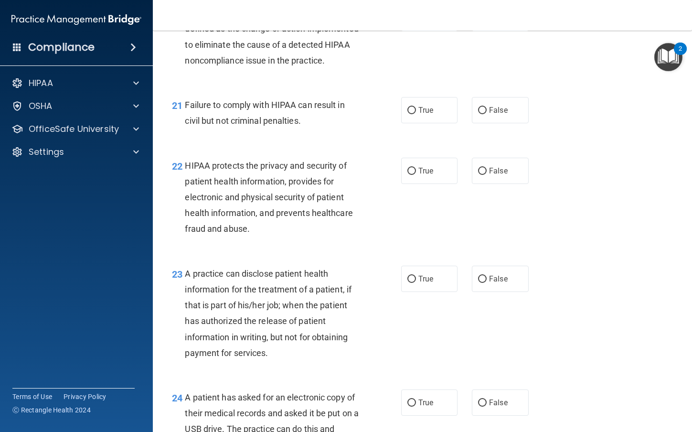
scroll to position [1647, 0]
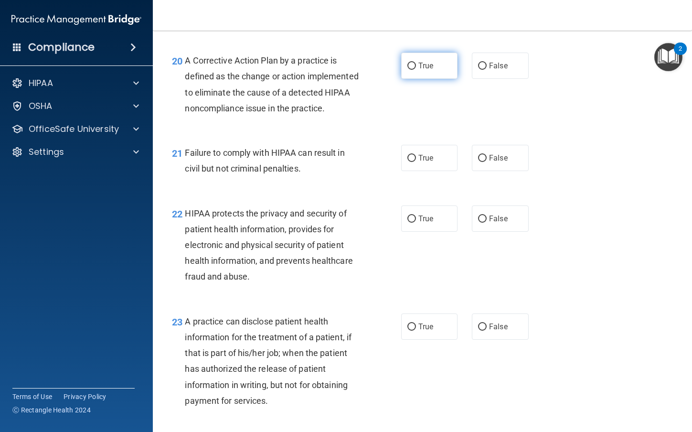
click at [419, 70] on span "True" at bounding box center [426, 65] width 15 height 9
click at [416, 70] on input "True" at bounding box center [412, 66] width 9 height 7
radio input "true"
click at [361, 116] on div "A Corrective Action Plan by a practice is defined as the change or action imple…" at bounding box center [276, 85] width 183 height 64
click at [500, 162] on span "False" at bounding box center [498, 157] width 19 height 9
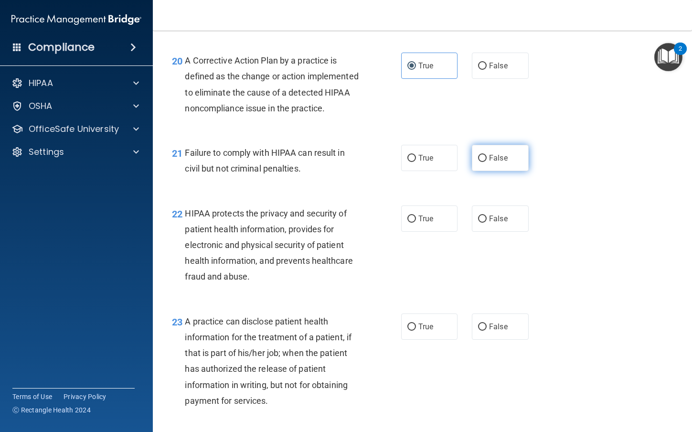
click at [487, 162] on input "False" at bounding box center [482, 158] width 9 height 7
radio input "true"
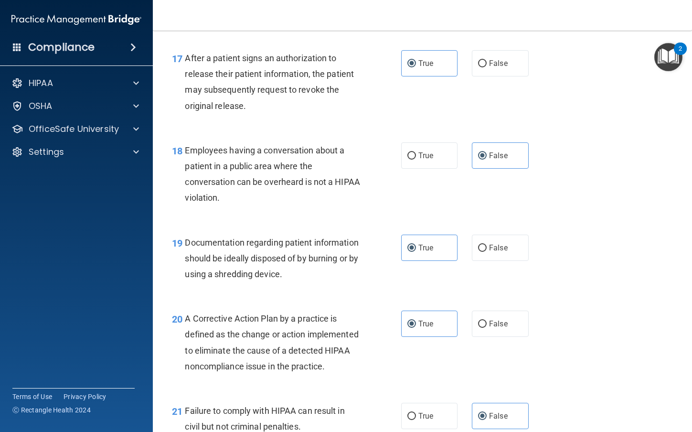
scroll to position [1361, 0]
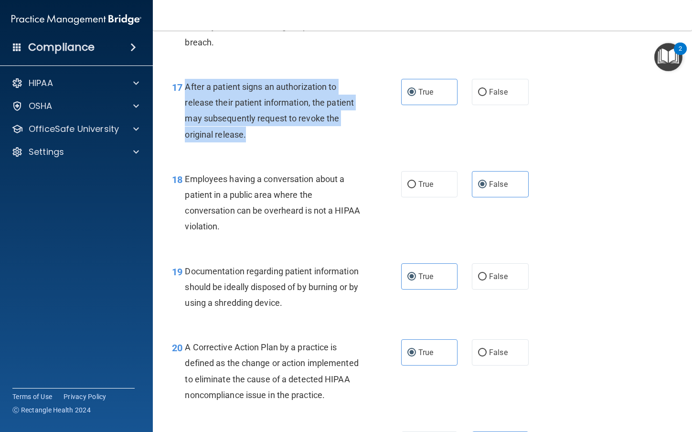
drag, startPoint x: 185, startPoint y: 102, endPoint x: 246, endPoint y: 151, distance: 78.5
click at [246, 140] on span "After a patient signs an authorization to release their patient information, th…" at bounding box center [269, 111] width 169 height 58
copy span "After a patient signs an authorization to release their patient information, th…"
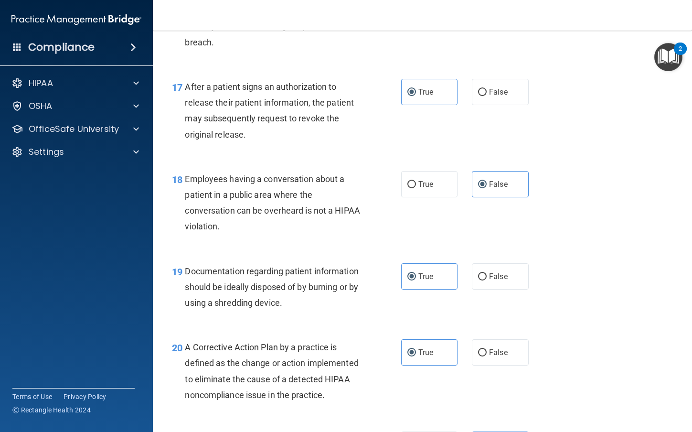
click at [292, 185] on div "18 Employees having a conversation about a patient in a public area where the c…" at bounding box center [423, 205] width 516 height 92
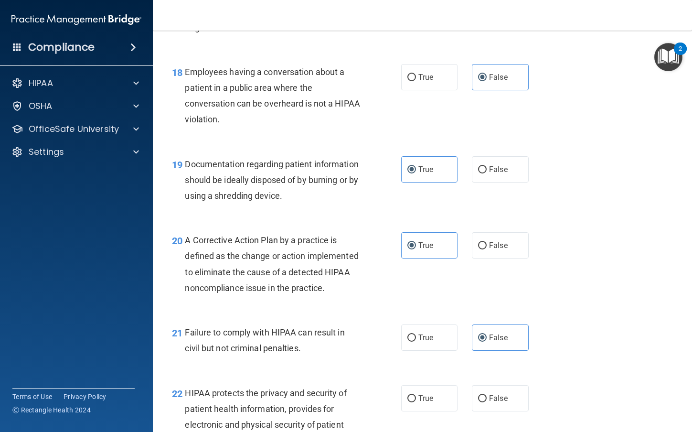
scroll to position [1504, 0]
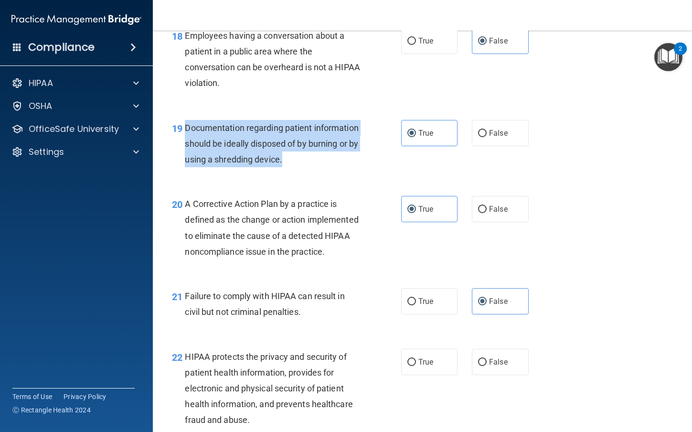
drag, startPoint x: 335, startPoint y: 176, endPoint x: 187, endPoint y: 141, distance: 151.8
click at [187, 141] on span "Documentation regarding patient information should be ideally disposed of by bu…" at bounding box center [271, 144] width 173 height 42
copy span "Documentation regarding patient information should be ideally disposed of by bu…"
click at [275, 164] on span "Documentation regarding patient information should be ideally disposed of by bu…" at bounding box center [271, 144] width 173 height 42
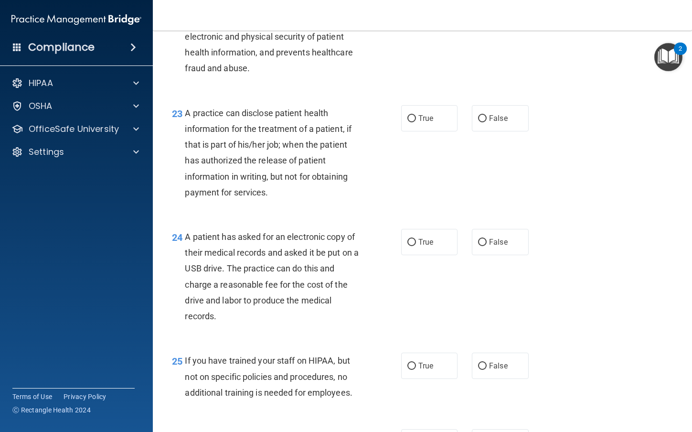
scroll to position [1839, 0]
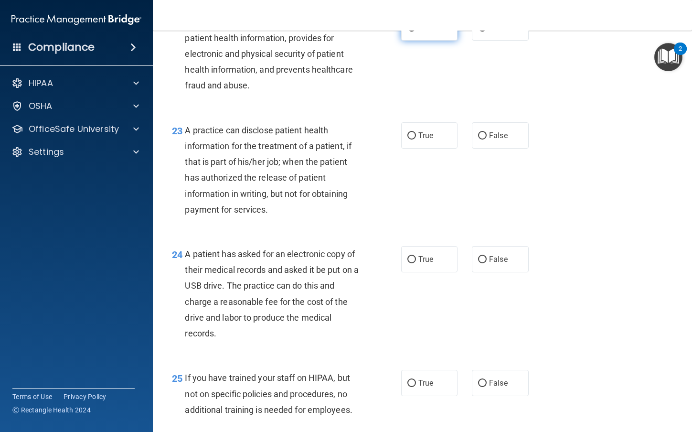
click at [433, 41] on label "True" at bounding box center [429, 27] width 57 height 26
click at [416, 32] on input "True" at bounding box center [412, 27] width 9 height 7
radio input "true"
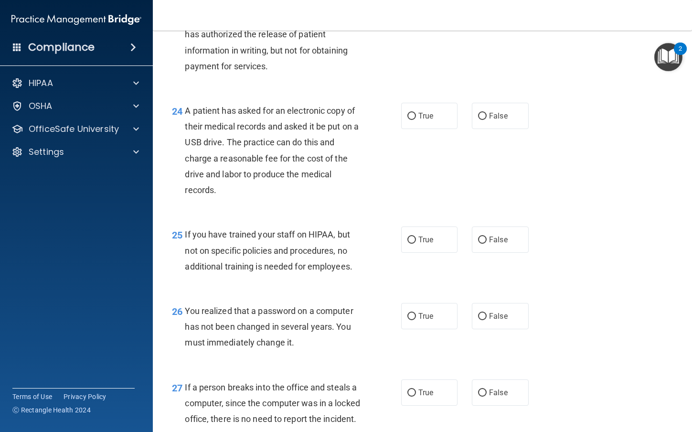
scroll to position [1934, 0]
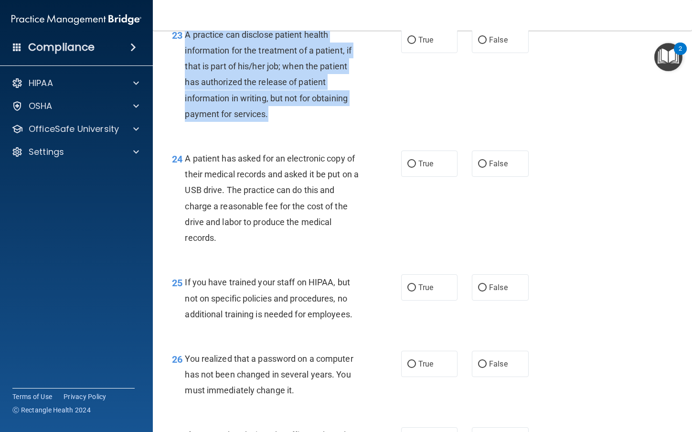
drag, startPoint x: 186, startPoint y: 64, endPoint x: 268, endPoint y: 148, distance: 117.3
click at [268, 119] on span "A practice can disclose patient health information for the treatment of a patie…" at bounding box center [268, 74] width 167 height 89
copy span "A practice can disclose patient health information for the treatment of a patie…"
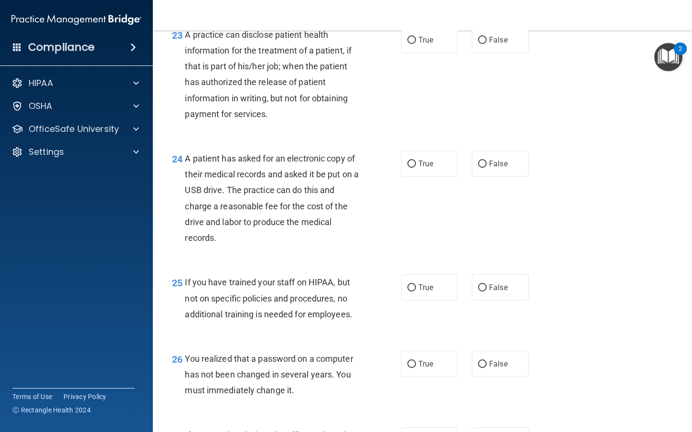
click at [336, 215] on div "A patient has asked for an electronic copy of their medical records and asked i…" at bounding box center [276, 198] width 183 height 95
click at [479, 44] on input "False" at bounding box center [482, 40] width 9 height 7
radio input "true"
click at [395, 127] on div "23 A practice can disclose patient health information for the treatment of a pa…" at bounding box center [287, 77] width 258 height 100
click at [475, 139] on div "23 A practice can disclose patient health information for the treatment of a pa…" at bounding box center [423, 77] width 516 height 124
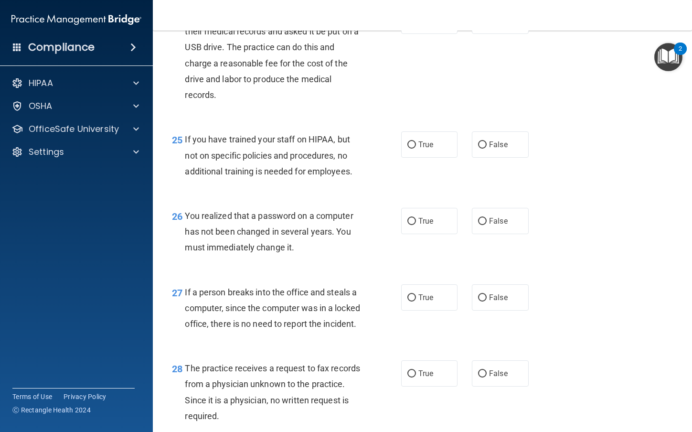
scroll to position [2077, 0]
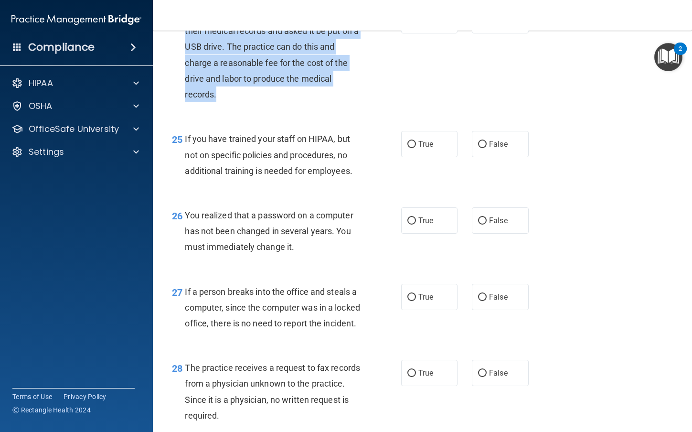
drag, startPoint x: 217, startPoint y: 124, endPoint x: 186, endPoint y: 48, distance: 81.6
click at [186, 48] on div "A patient has asked for an electronic copy of their medical records and asked i…" at bounding box center [276, 54] width 183 height 95
copy span "A patient has asked for an electronic copy of their medical records and asked i…"
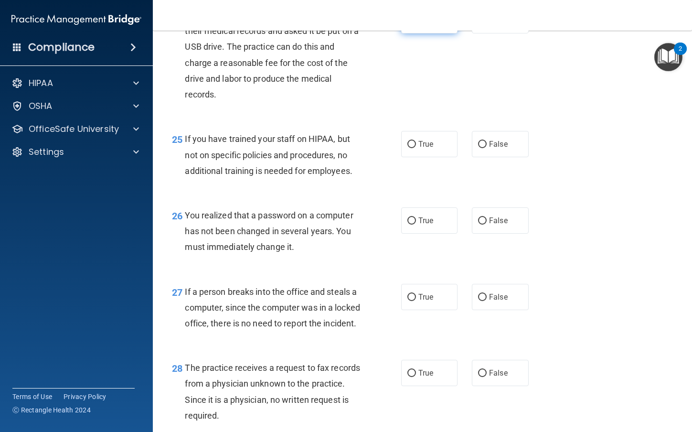
click at [414, 33] on label "True" at bounding box center [429, 20] width 57 height 26
click at [414, 24] on input "True" at bounding box center [412, 20] width 9 height 7
radio input "true"
drag, startPoint x: 368, startPoint y: 114, endPoint x: 197, endPoint y: 178, distance: 181.8
click at [367, 107] on div "24 A patient has asked for an electronic copy of their medical records and aske…" at bounding box center [287, 57] width 258 height 100
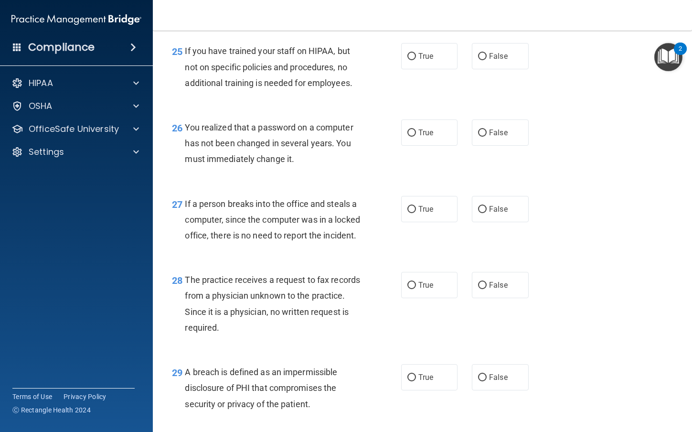
scroll to position [2173, 0]
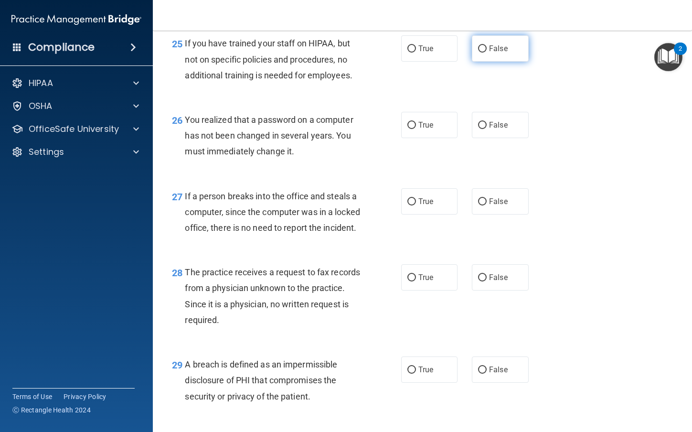
click at [483, 62] on label "False" at bounding box center [500, 48] width 57 height 26
click at [483, 53] on input "False" at bounding box center [482, 48] width 9 height 7
radio input "true"
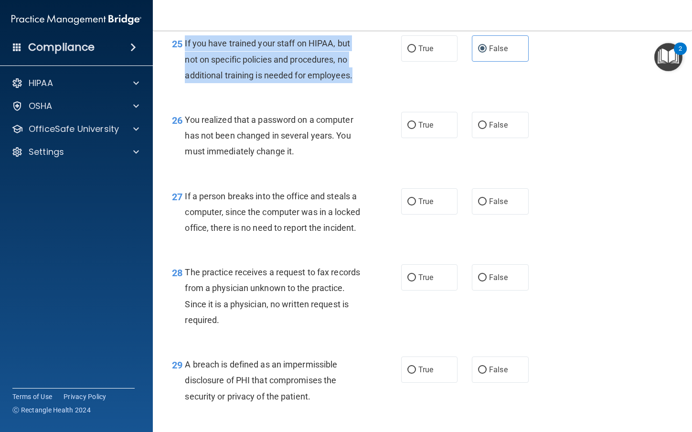
drag, startPoint x: 353, startPoint y: 107, endPoint x: 186, endPoint y: 70, distance: 171.2
click at [186, 70] on span "If you have trained your staff on HIPAA, but not on specific policies and proce…" at bounding box center [268, 59] width 167 height 42
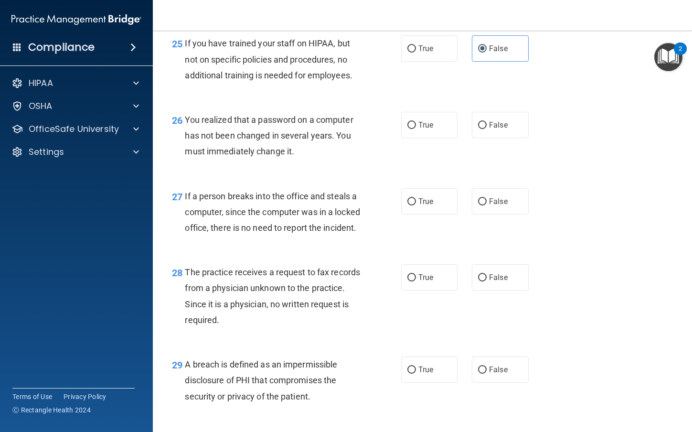
click at [271, 135] on div "26 You realized that a password on a computer has not been changed in several y…" at bounding box center [423, 138] width 516 height 76
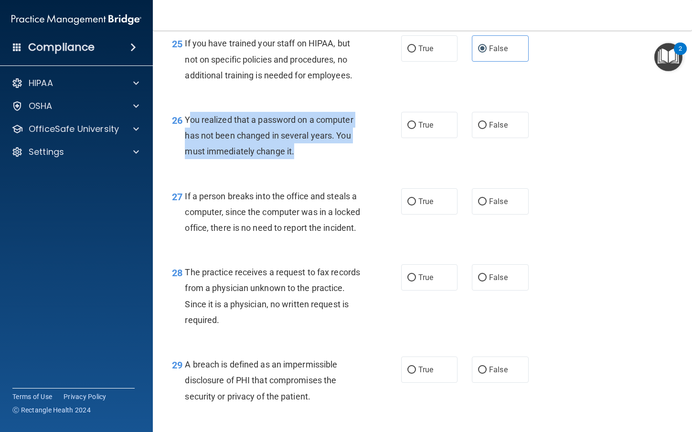
drag, startPoint x: 243, startPoint y: 168, endPoint x: 189, endPoint y: 148, distance: 57.8
click at [189, 148] on div "You realized that a password on a computer has not been changed in several year…" at bounding box center [276, 136] width 183 height 48
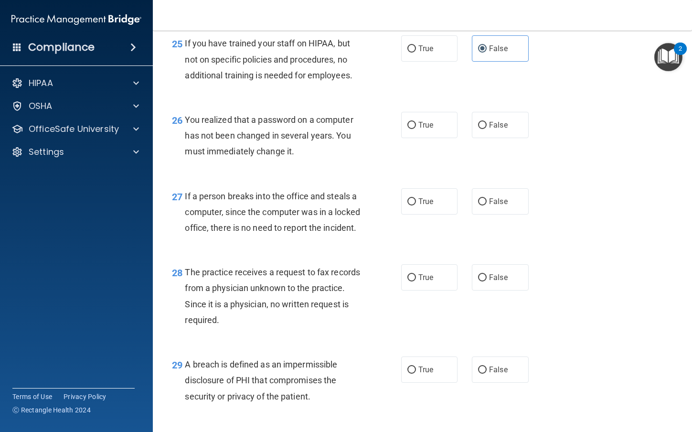
click at [298, 228] on span "If a person breaks into the office and steals a computer, since the computer wa…" at bounding box center [272, 212] width 175 height 42
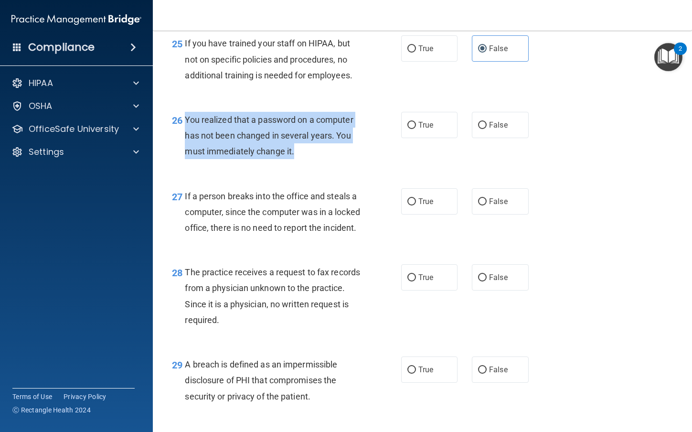
drag, startPoint x: 295, startPoint y: 184, endPoint x: 183, endPoint y: 151, distance: 117.0
click at [183, 151] on div "26 You realized that a password on a computer has not been changed in several y…" at bounding box center [287, 138] width 258 height 53
copy div "You realized that a password on a computer has not been changed in several year…"
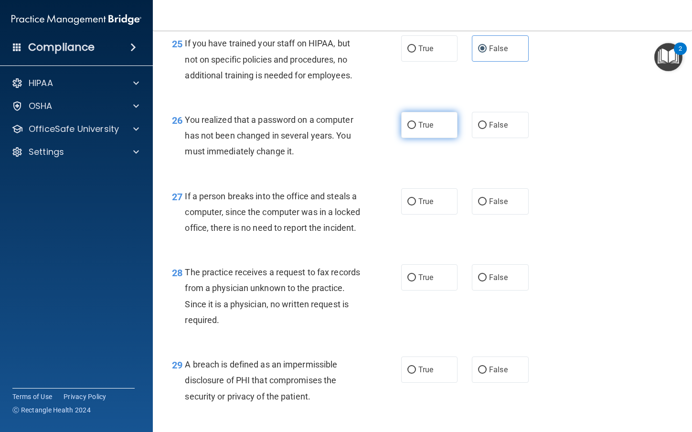
click at [413, 138] on label "True" at bounding box center [429, 125] width 57 height 26
click at [413, 129] on input "True" at bounding box center [412, 125] width 9 height 7
radio input "true"
click at [350, 160] on div "You realized that a password on a computer has not been changed in several year…" at bounding box center [276, 136] width 183 height 48
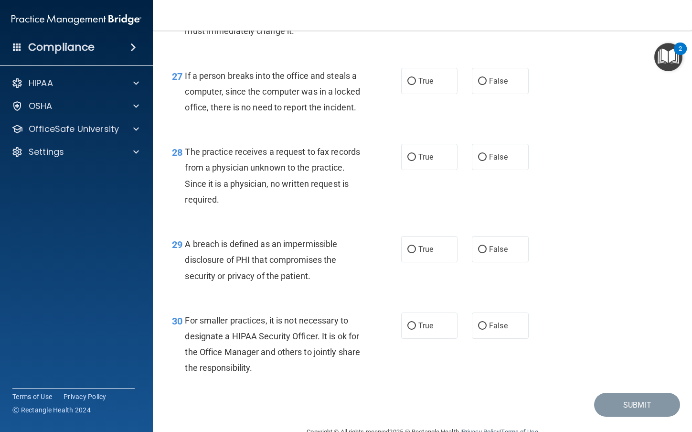
scroll to position [2316, 0]
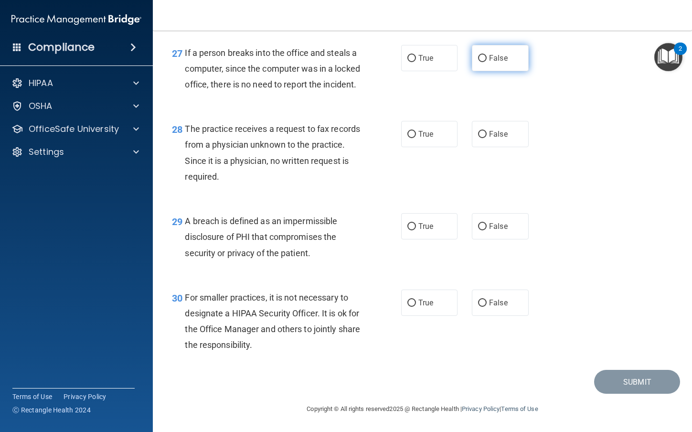
click at [490, 71] on label "False" at bounding box center [500, 58] width 57 height 26
click at [487, 62] on input "False" at bounding box center [482, 58] width 9 height 7
radio input "true"
click at [479, 109] on div "27 If a person breaks into the office and steals a computer, since the computer…" at bounding box center [423, 71] width 516 height 76
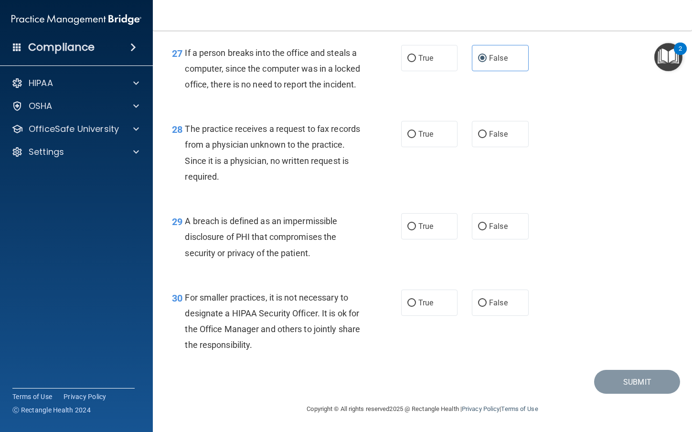
click at [250, 155] on span "The practice receives a request to fax records from a physician unknown to the …" at bounding box center [272, 153] width 175 height 58
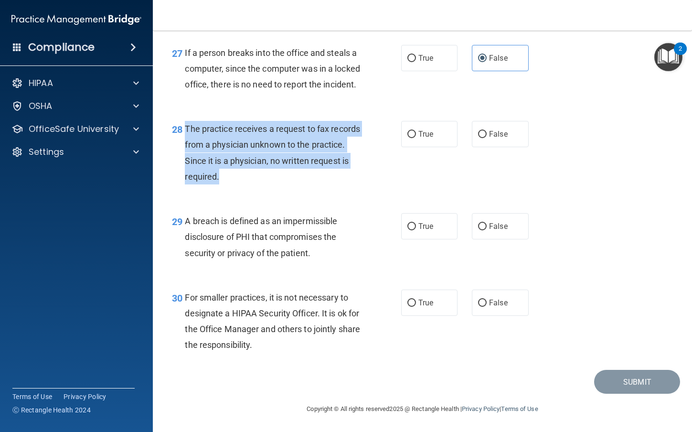
drag, startPoint x: 260, startPoint y: 176, endPoint x: 186, endPoint y: 129, distance: 87.9
click at [186, 129] on div "The practice receives a request to fax records from a physician unknown to the …" at bounding box center [276, 153] width 183 height 64
copy span "The practice receives a request to fax records from a physician unknown to the …"
click at [330, 175] on div "The practice receives a request to fax records from a physician unknown to the …" at bounding box center [276, 153] width 183 height 64
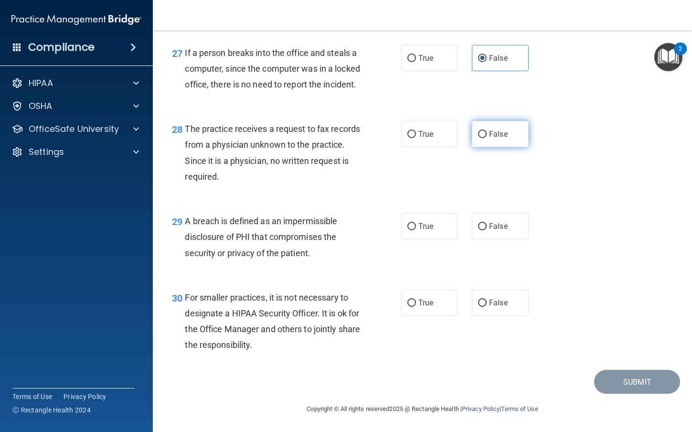
click at [491, 141] on label "False" at bounding box center [500, 134] width 57 height 26
click at [487, 138] on input "False" at bounding box center [482, 134] width 9 height 7
radio input "true"
click at [345, 177] on div "The practice receives a request to fax records from a physician unknown to the …" at bounding box center [276, 153] width 183 height 64
click at [420, 225] on span "True" at bounding box center [426, 226] width 15 height 9
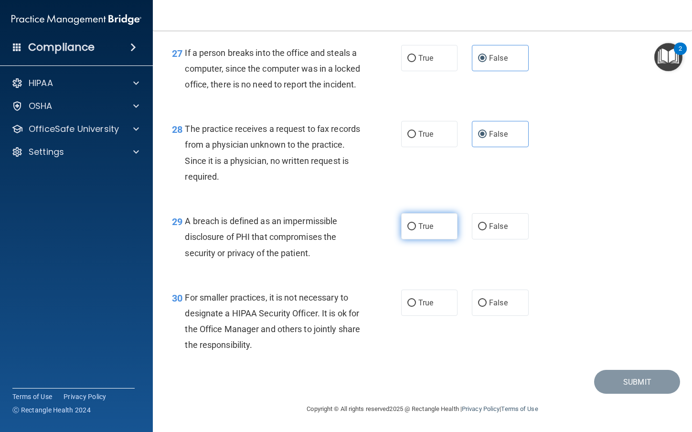
click at [416, 225] on input "True" at bounding box center [412, 226] width 9 height 7
radio input "true"
click at [505, 298] on label "False" at bounding box center [500, 303] width 57 height 26
click at [487, 300] on input "False" at bounding box center [482, 303] width 9 height 7
radio input "true"
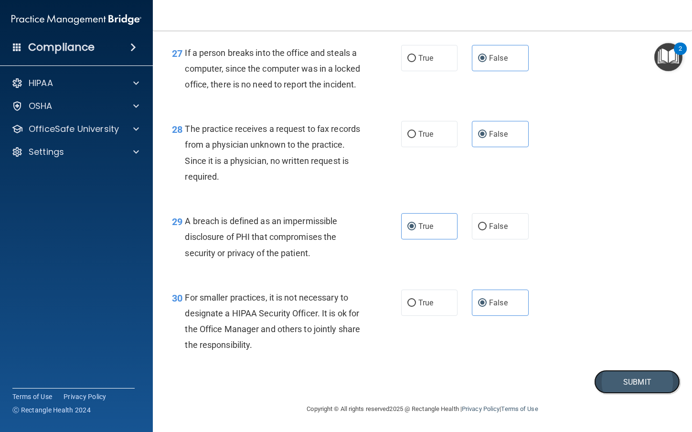
click at [649, 386] on button "Submit" at bounding box center [638, 382] width 86 height 24
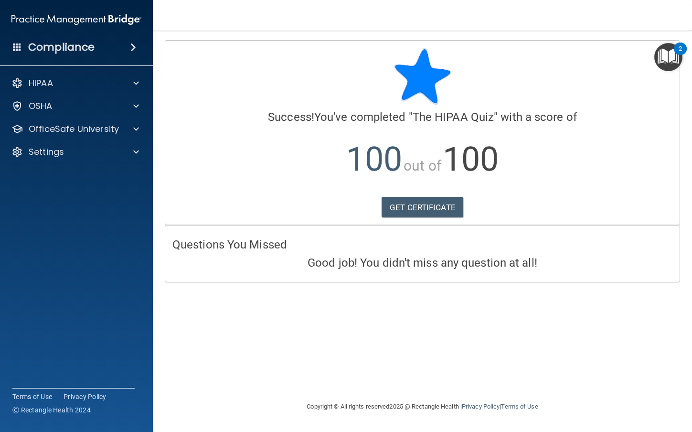
click at [546, 141] on p "100 out of 100" at bounding box center [423, 160] width 500 height 62
drag, startPoint x: 275, startPoint y: 261, endPoint x: 224, endPoint y: 236, distance: 57.3
click at [276, 261] on h4 "Good job! You didn't miss any question at all!" at bounding box center [423, 263] width 500 height 12
